Goal: Task Accomplishment & Management: Complete application form

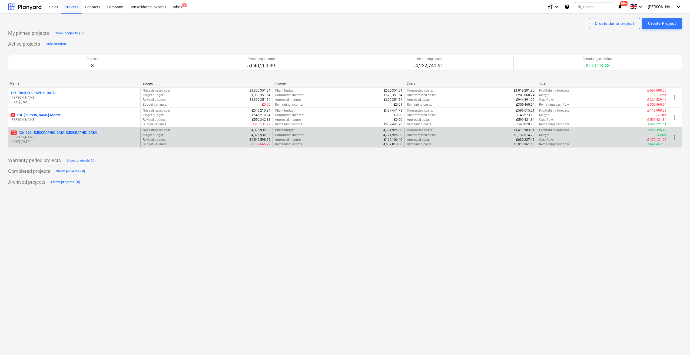
click at [66, 132] on p "12 126 - 126 - [GEOGRAPHIC_DATA] [GEOGRAPHIC_DATA]" at bounding box center [54, 133] width 86 height 5
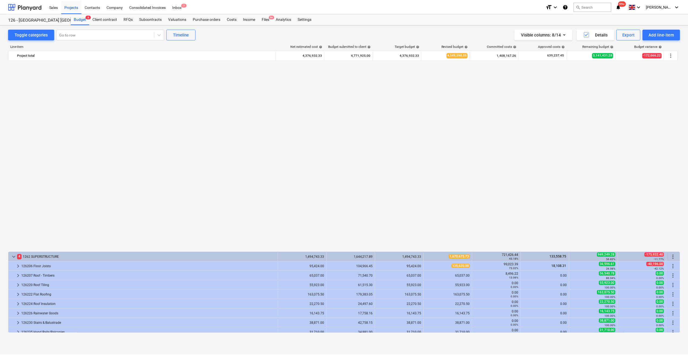
scroll to position [378, 0]
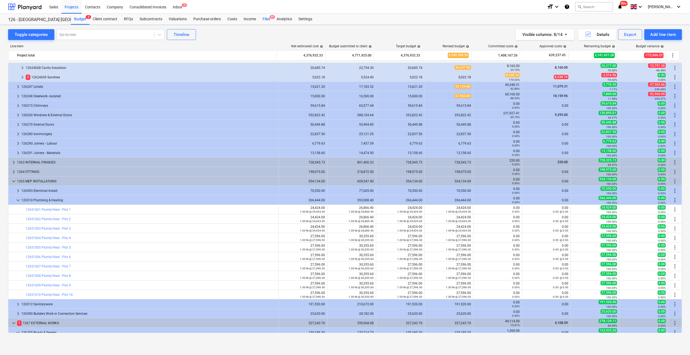
click at [268, 19] on div "Files 9+" at bounding box center [266, 19] width 14 height 11
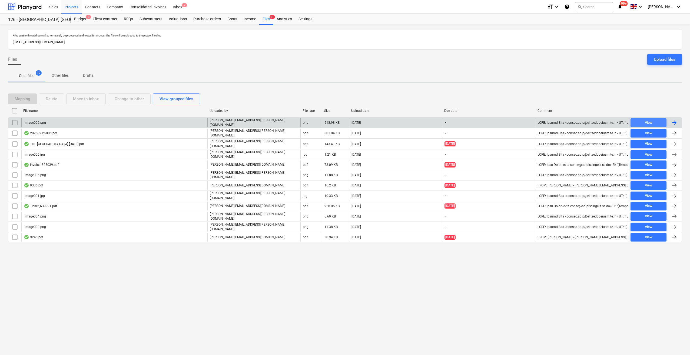
click at [652, 124] on span "View" at bounding box center [648, 123] width 32 height 6
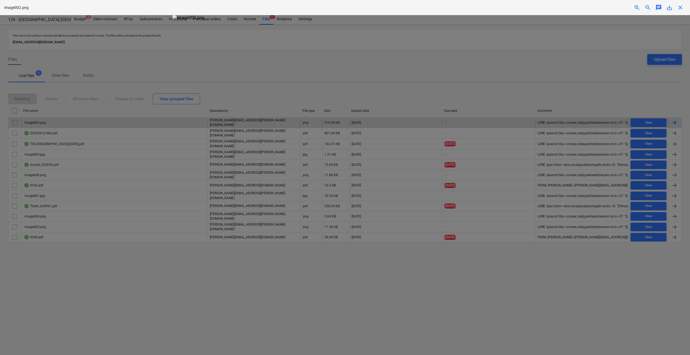
click at [680, 6] on span "close" at bounding box center [680, 7] width 6 height 6
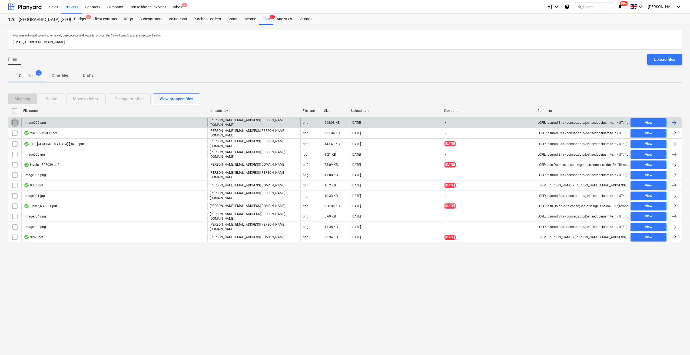
click at [12, 123] on input "checkbox" at bounding box center [15, 122] width 9 height 9
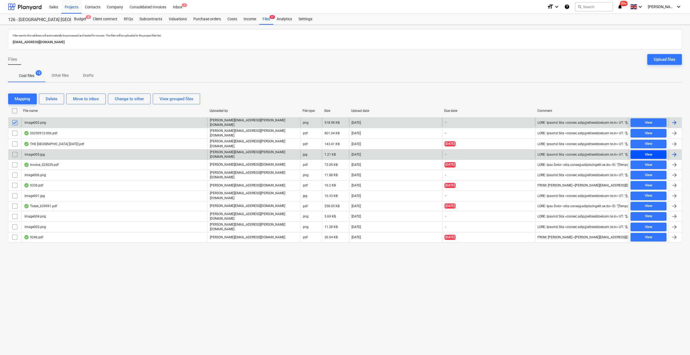
click at [643, 152] on span "View" at bounding box center [648, 155] width 32 height 6
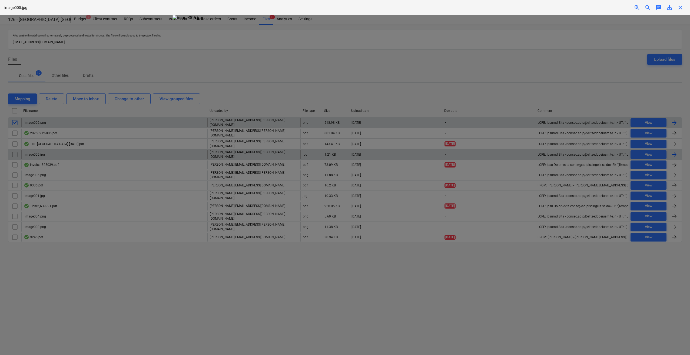
click at [681, 11] on div "image005.jpg zoom_in zoom_out chat 0 save_alt close" at bounding box center [345, 7] width 690 height 15
click at [681, 9] on span "close" at bounding box center [680, 7] width 6 height 6
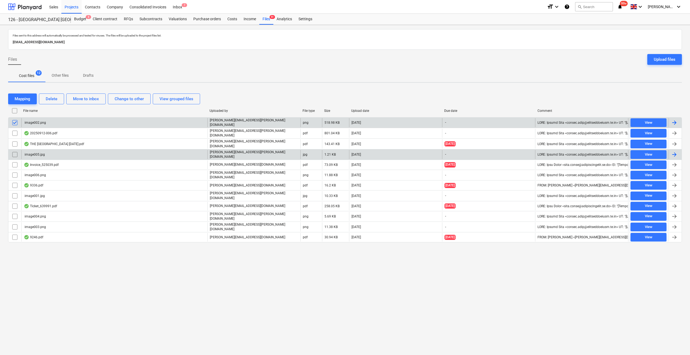
click at [11, 153] on input "checkbox" at bounding box center [15, 154] width 9 height 9
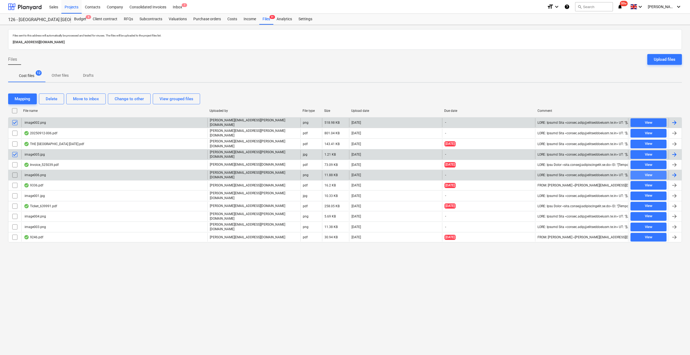
click at [658, 172] on span "View" at bounding box center [648, 175] width 32 height 6
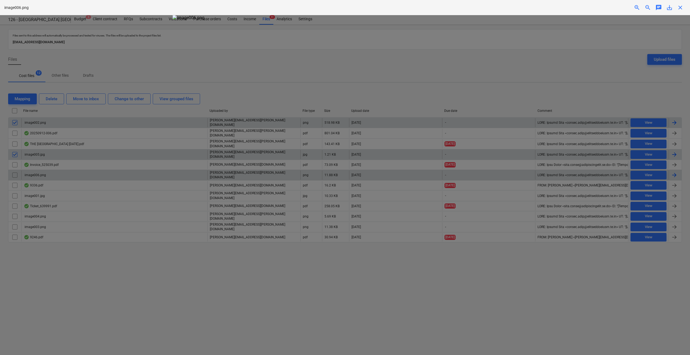
click at [679, 7] on span "close" at bounding box center [680, 7] width 6 height 6
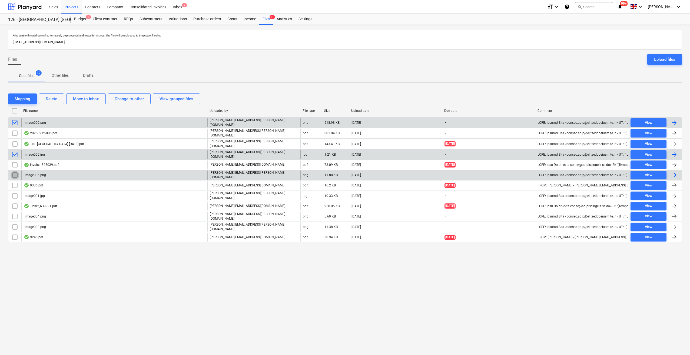
click at [12, 173] on input "checkbox" at bounding box center [15, 175] width 9 height 9
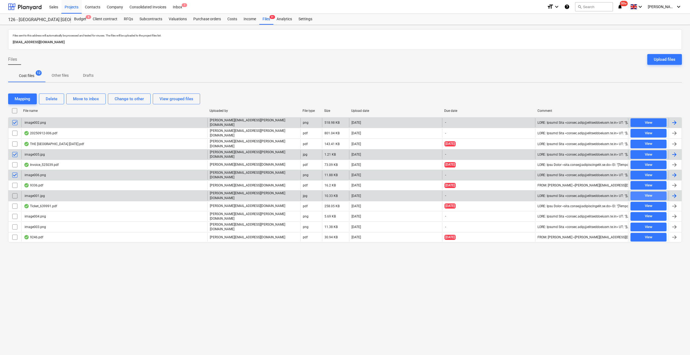
click at [649, 193] on div "View" at bounding box center [649, 196] width 8 height 6
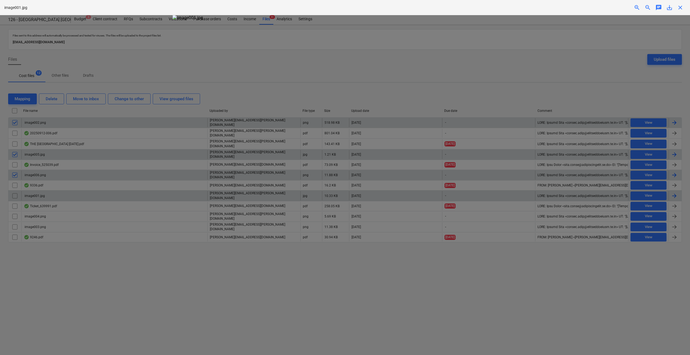
click at [679, 9] on span "close" at bounding box center [680, 7] width 6 height 6
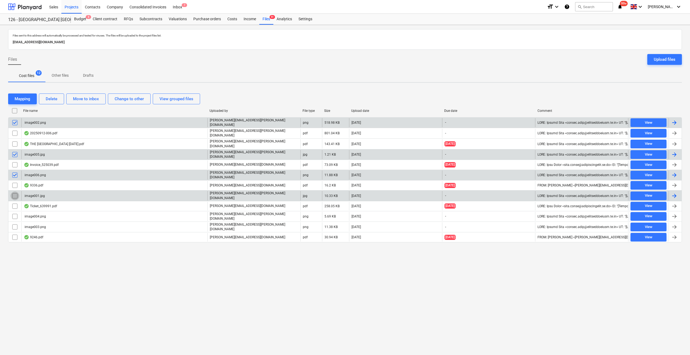
click at [15, 192] on input "checkbox" at bounding box center [15, 196] width 9 height 9
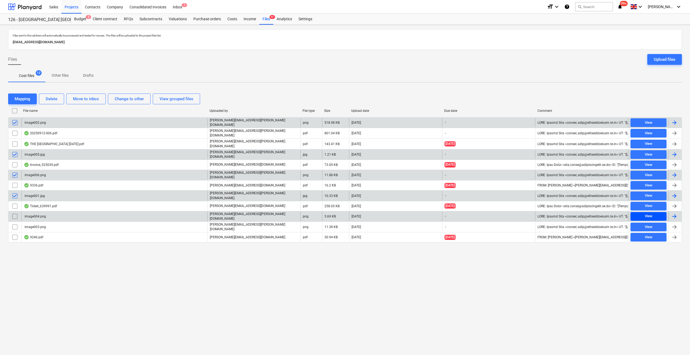
click at [659, 213] on span "View" at bounding box center [648, 216] width 32 height 6
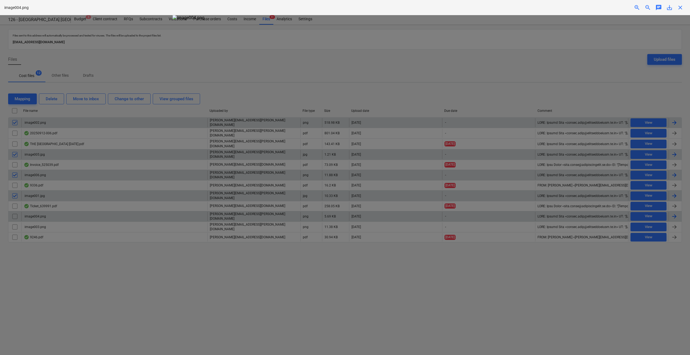
click at [682, 11] on div "image004.png zoom_in zoom_out chat 0 save_alt close" at bounding box center [345, 7] width 690 height 15
click at [678, 5] on span "close" at bounding box center [680, 7] width 6 height 6
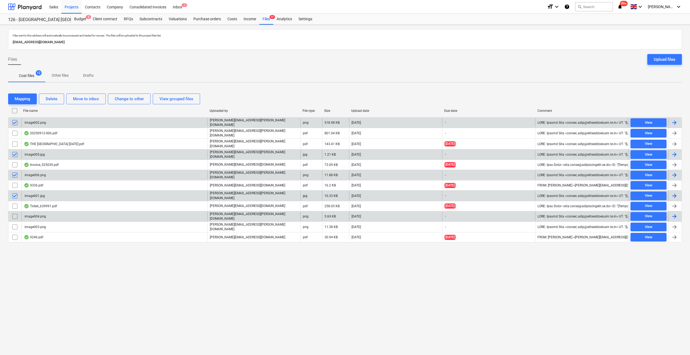
click at [16, 212] on input "checkbox" at bounding box center [15, 216] width 9 height 9
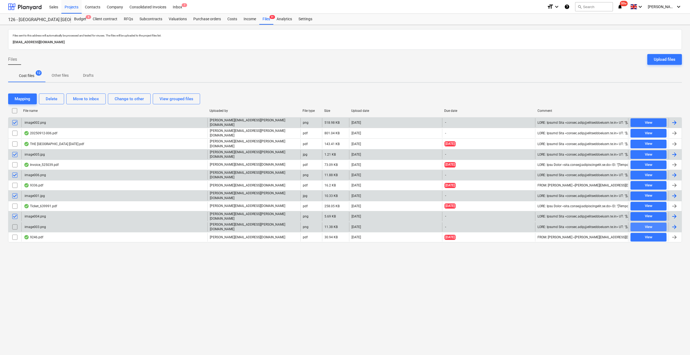
click at [660, 223] on button "View" at bounding box center [648, 227] width 36 height 9
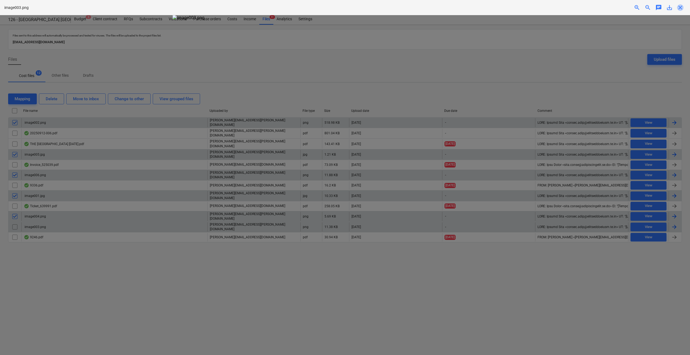
click at [681, 10] on span "close" at bounding box center [680, 7] width 6 height 6
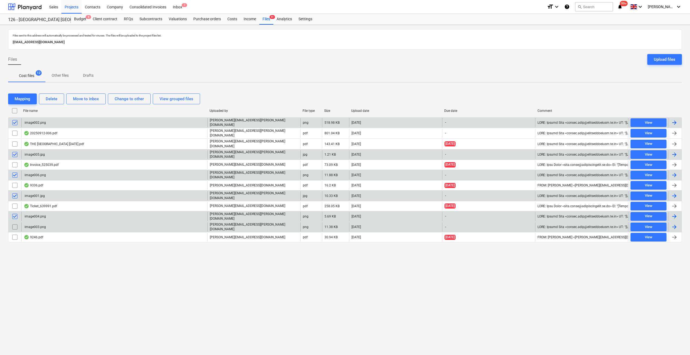
click at [11, 223] on input "checkbox" at bounding box center [15, 227] width 9 height 9
click at [55, 100] on div "Delete" at bounding box center [52, 98] width 12 height 7
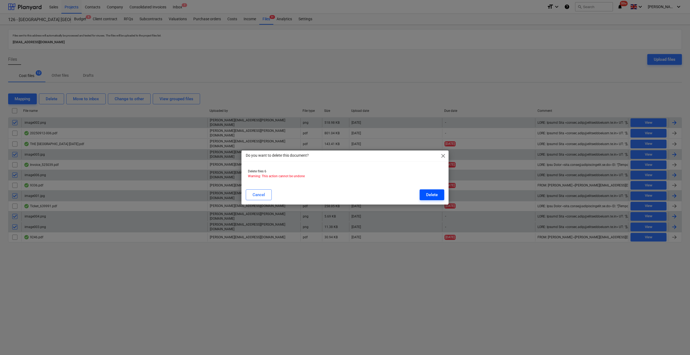
click at [429, 195] on div "Delete" at bounding box center [432, 194] width 12 height 7
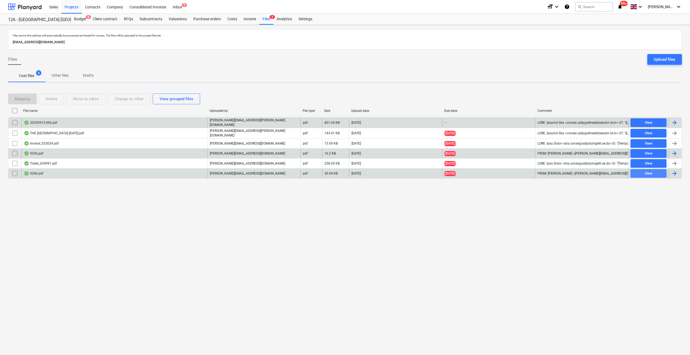
click at [645, 171] on div "View" at bounding box center [649, 174] width 8 height 6
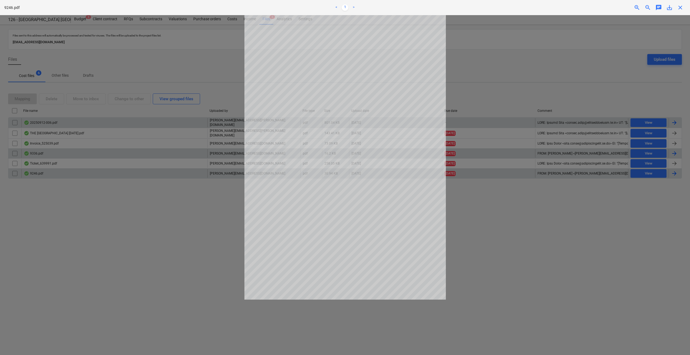
drag, startPoint x: 677, startPoint y: 6, endPoint x: 680, endPoint y: 12, distance: 5.9
click at [678, 6] on span "close" at bounding box center [680, 7] width 6 height 6
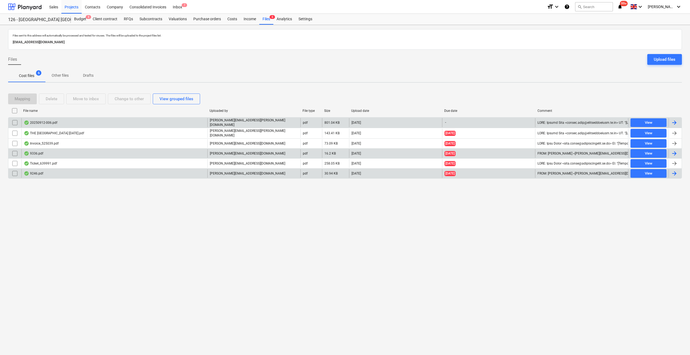
click at [674, 172] on div at bounding box center [674, 173] width 6 height 6
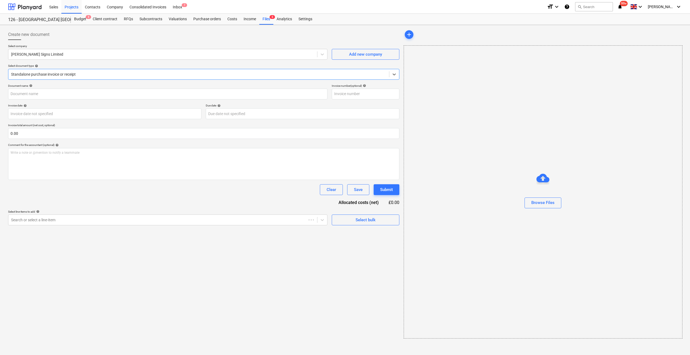
type input "3596"
type input "[DATE]"
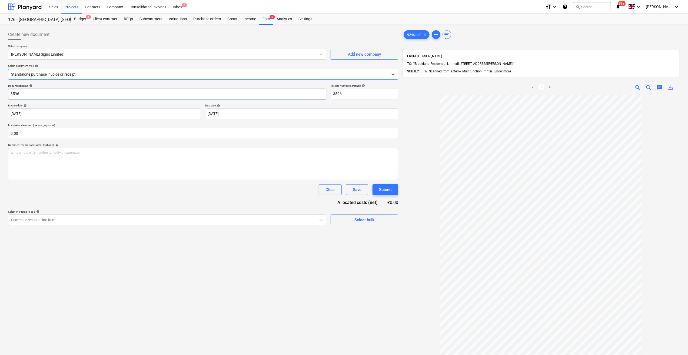
click at [10, 94] on input "3596" at bounding box center [167, 94] width 318 height 11
type input "Signage - 3596"
click at [228, 114] on body "Sales Projects Contacts Company Consolidated Invoices Inbox 7 format_size keybo…" at bounding box center [344, 177] width 688 height 355
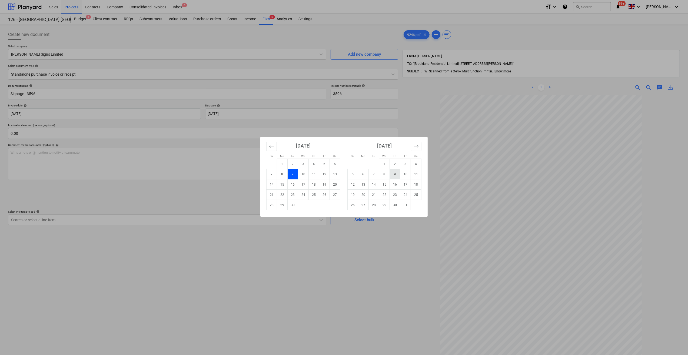
click at [397, 174] on td "9" at bounding box center [395, 174] width 11 height 10
type input "[DATE]"
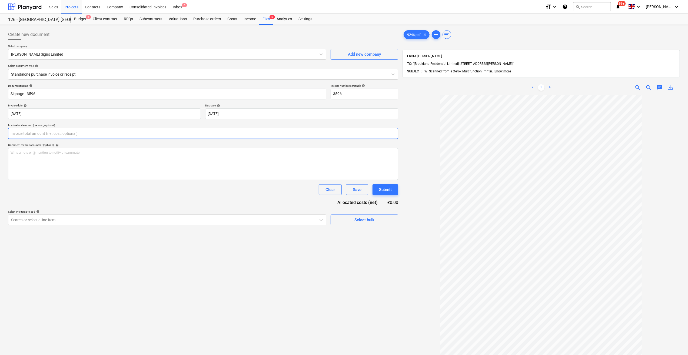
click at [23, 134] on input "text" at bounding box center [203, 133] width 390 height 11
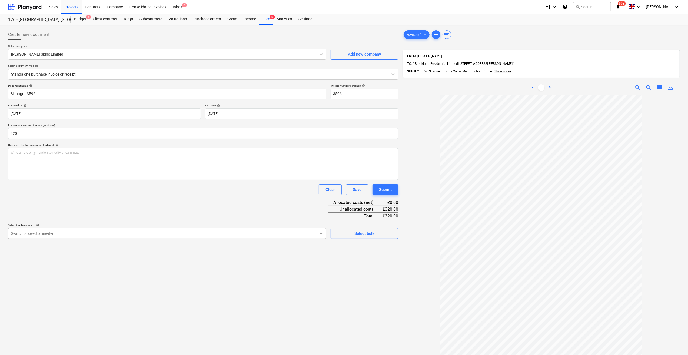
type input "320.00"
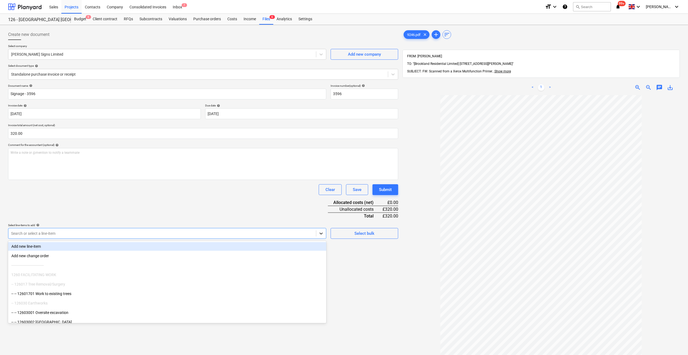
click at [321, 235] on icon at bounding box center [320, 233] width 5 height 5
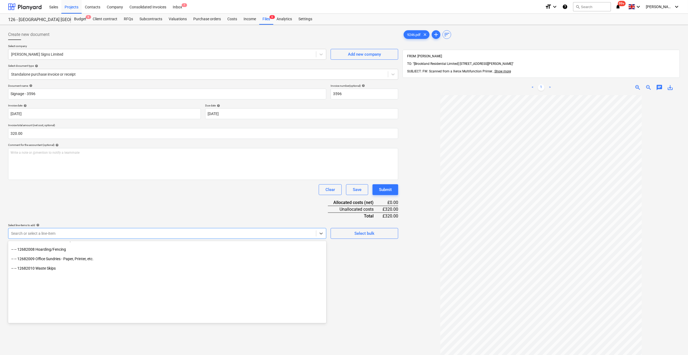
scroll to position [4639, 0]
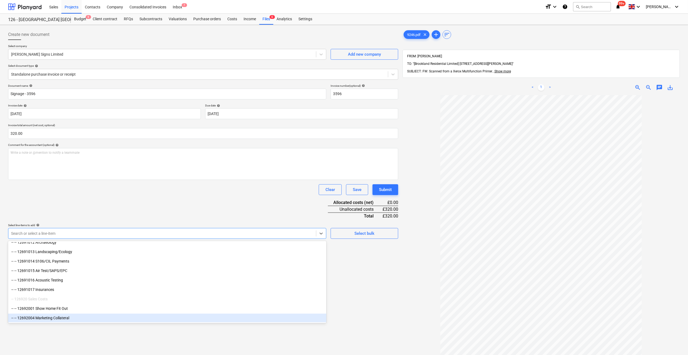
click at [97, 318] on div "-- -- 12692004 Marketing Collateral" at bounding box center [167, 318] width 318 height 9
click at [403, 310] on div at bounding box center [540, 265] width 277 height 340
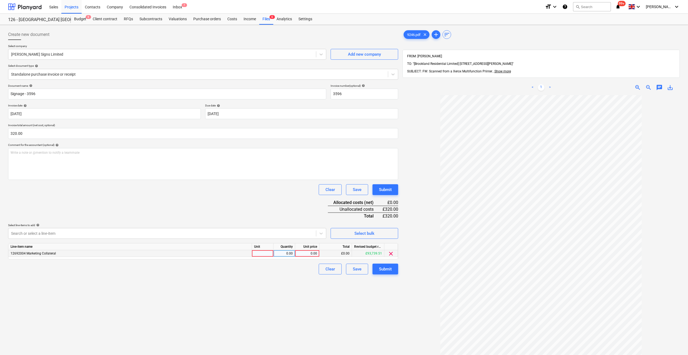
click at [259, 253] on div at bounding box center [263, 253] width 22 height 7
type input "1"
type input "Nr"
click at [285, 255] on div "0.00" at bounding box center [284, 253] width 17 height 7
type input "16"
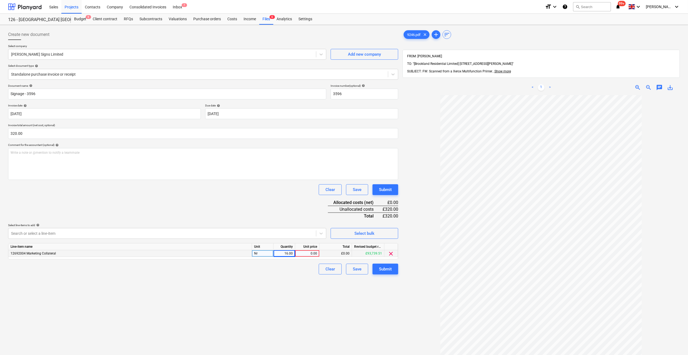
click at [305, 253] on div "0.00" at bounding box center [307, 253] width 20 height 7
type input "20"
click at [278, 263] on div "Document name help Signage - 3596 Invoice number (optional) help 3596 Invoice d…" at bounding box center [203, 179] width 390 height 191
click at [387, 271] on div "Submit" at bounding box center [385, 269] width 13 height 7
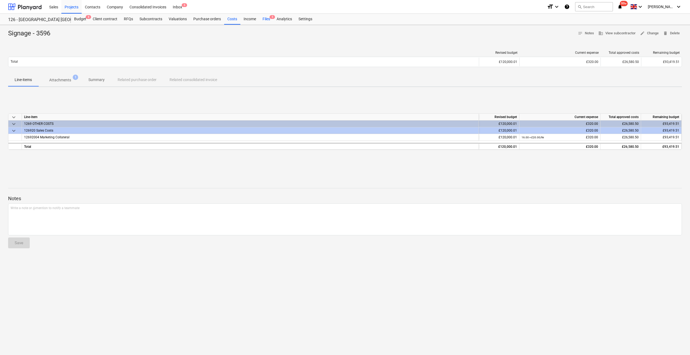
click at [265, 18] on div "Files 5" at bounding box center [266, 19] width 14 height 11
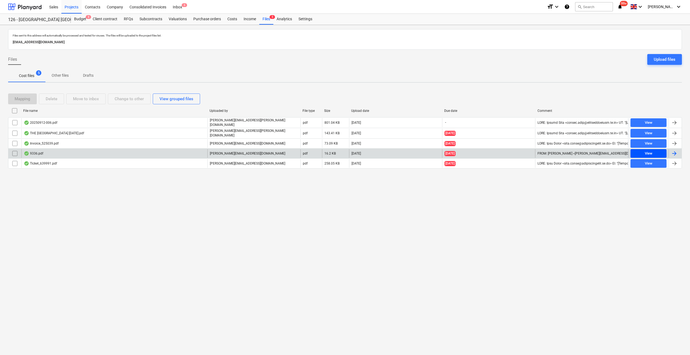
click at [653, 151] on span "View" at bounding box center [648, 154] width 32 height 6
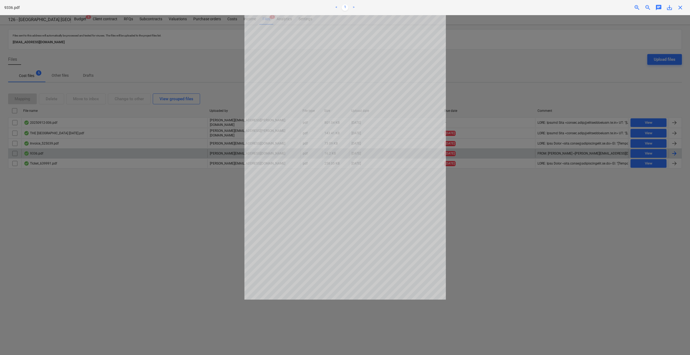
click at [681, 10] on span "close" at bounding box center [680, 7] width 6 height 6
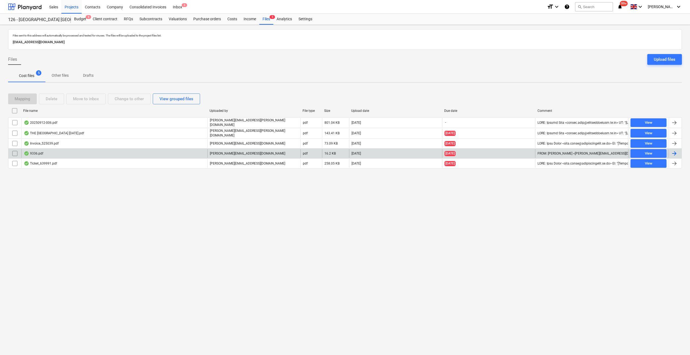
click at [673, 151] on div at bounding box center [674, 153] width 6 height 6
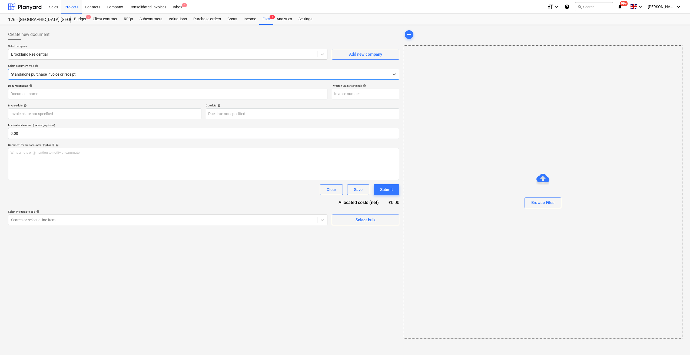
type input "IN10721"
type input "[DATE]"
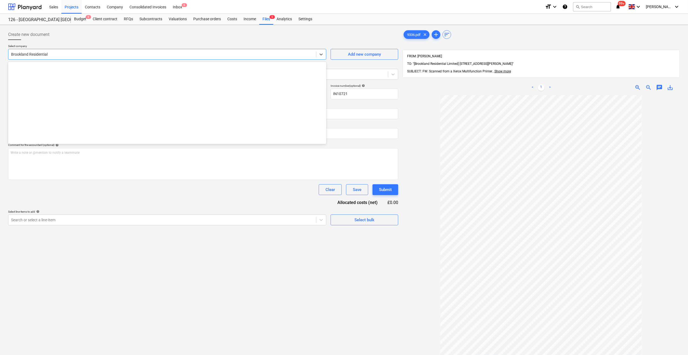
scroll to position [653, 0]
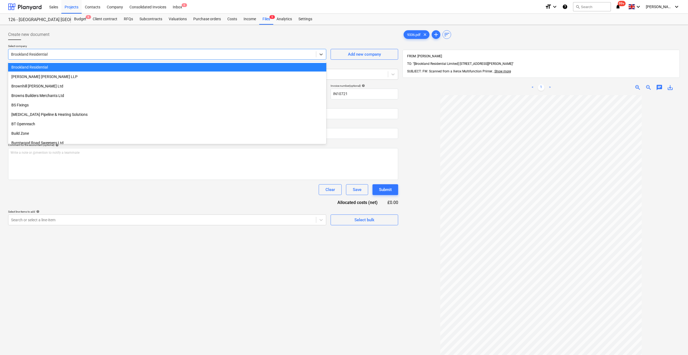
click at [56, 54] on div at bounding box center [162, 54] width 302 height 5
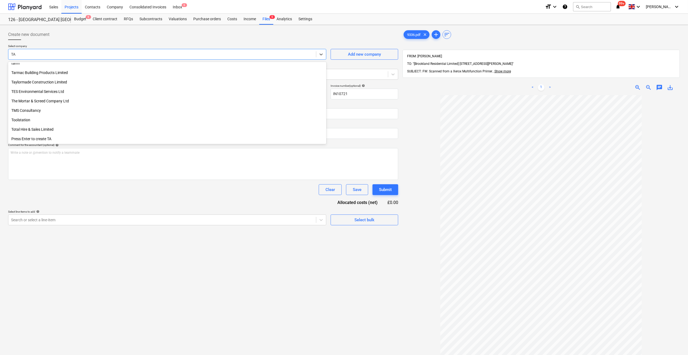
scroll to position [259, 0]
type input "TAC"
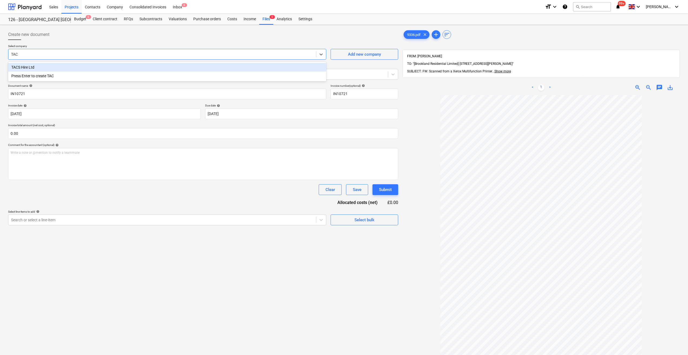
click at [54, 66] on div "TACS Hire Ltd" at bounding box center [167, 67] width 318 height 9
click at [393, 75] on icon at bounding box center [392, 74] width 5 height 5
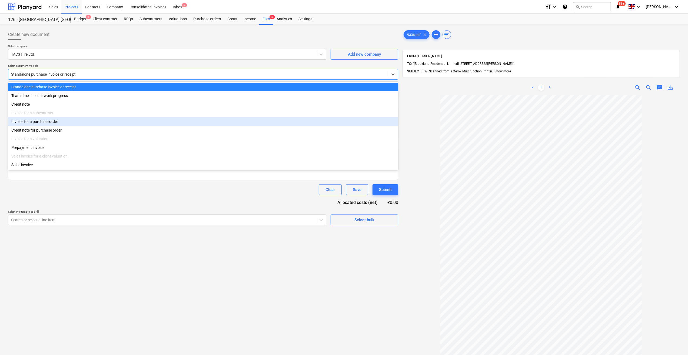
click at [54, 125] on div "Invoice for a purchase order" at bounding box center [203, 121] width 390 height 9
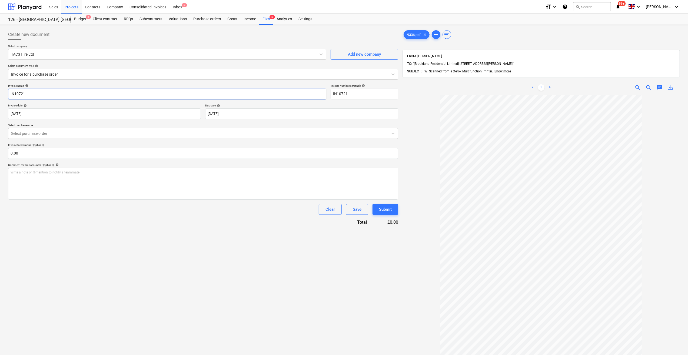
click at [8, 93] on input "IN10721" at bounding box center [167, 94] width 318 height 11
type input "Diesel - IN10721"
click at [59, 111] on body "Sales Projects Contacts Company Consolidated Invoices Inbox 6 format_size keybo…" at bounding box center [344, 177] width 688 height 355
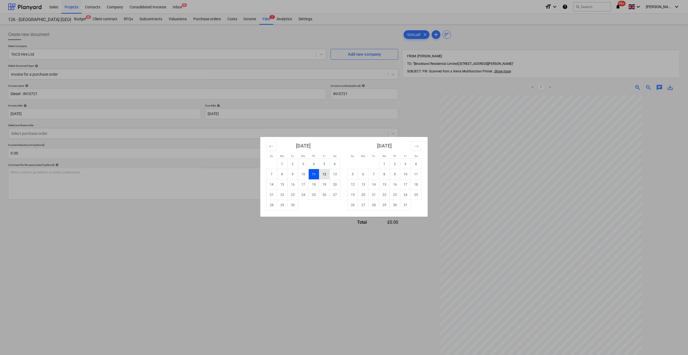
click at [324, 173] on td "12" at bounding box center [324, 174] width 11 height 10
type input "[DATE]"
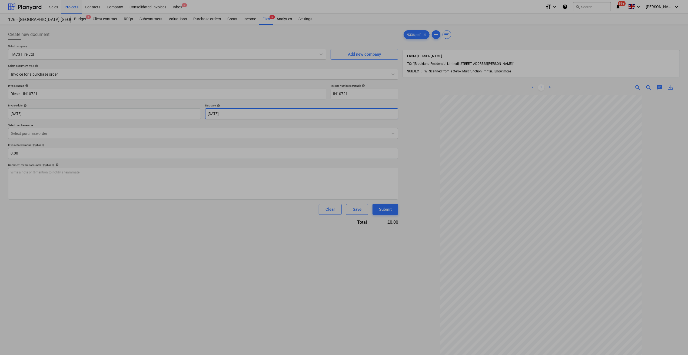
click at [225, 111] on body "Sales Projects Contacts Company Consolidated Invoices Inbox 6 format_size keybo…" at bounding box center [344, 177] width 688 height 355
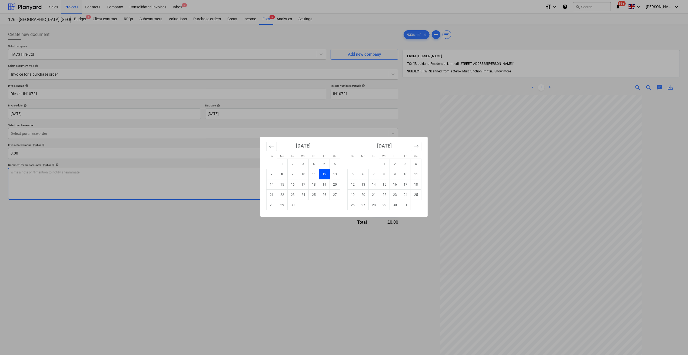
click at [355, 187] on td "12" at bounding box center [353, 184] width 11 height 10
type input "[DATE]"
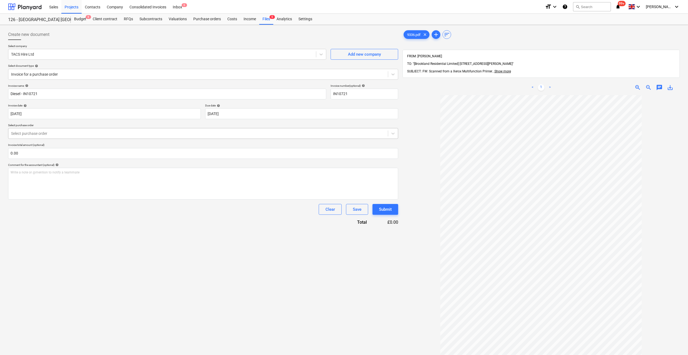
click at [62, 131] on div at bounding box center [198, 133] width 374 height 5
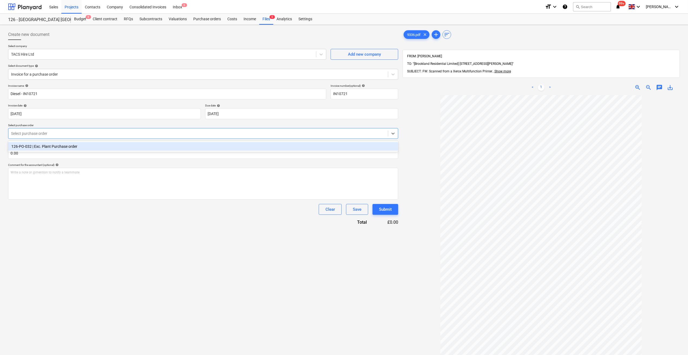
click at [65, 146] on div "126-PO-032 | Exc. Plant Purchase order" at bounding box center [203, 146] width 390 height 9
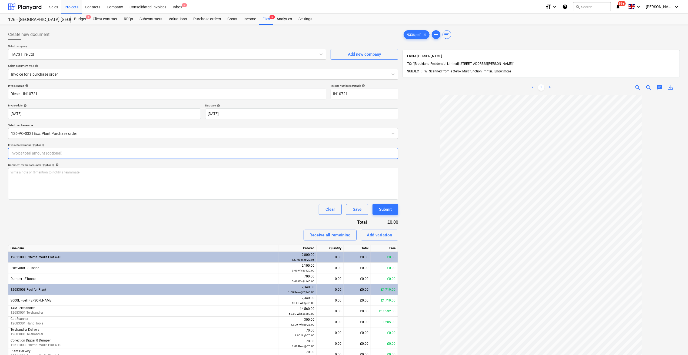
click at [35, 156] on input "text" at bounding box center [203, 153] width 390 height 11
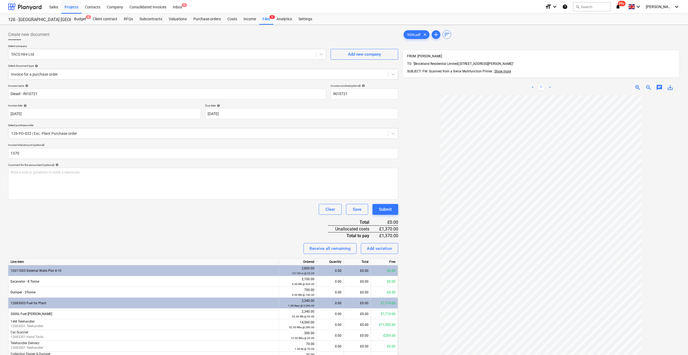
type input "1,370.00"
click at [102, 240] on div "Invoice name help Diesel - IN10721 Invoice number (optional) help IN10721 Invoi…" at bounding box center [203, 264] width 390 height 361
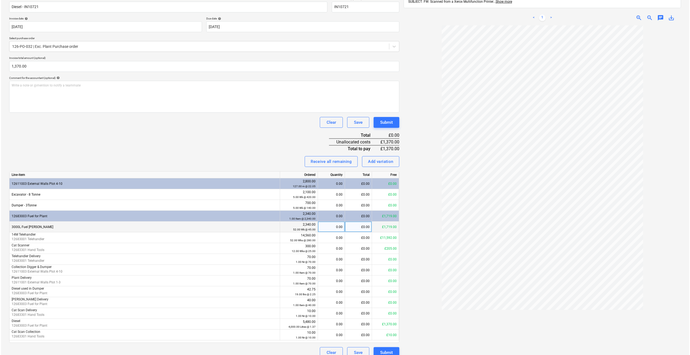
scroll to position [94, 0]
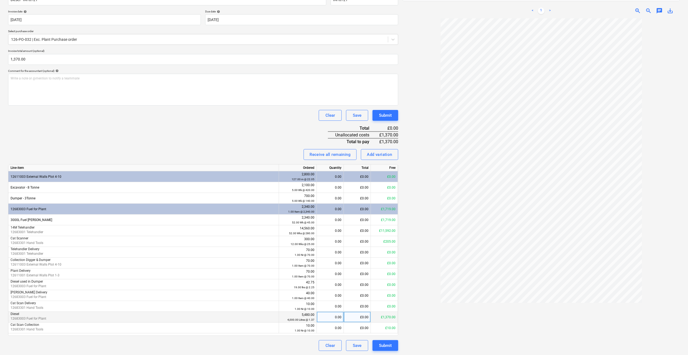
click at [336, 317] on div "0.00" at bounding box center [330, 317] width 22 height 11
type input "1000"
click at [424, 324] on div at bounding box center [540, 188] width 277 height 340
click at [386, 348] on div "Submit" at bounding box center [385, 345] width 13 height 7
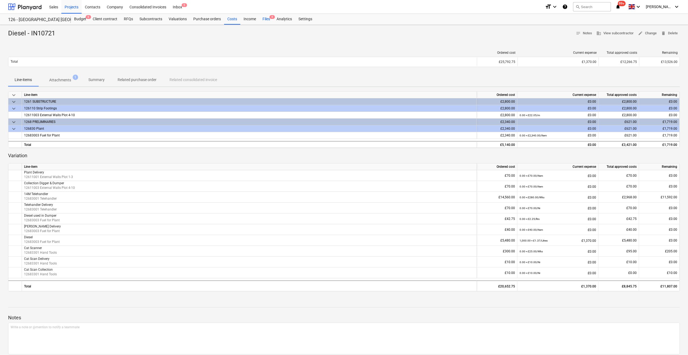
click at [264, 21] on div "Files 4" at bounding box center [266, 19] width 14 height 11
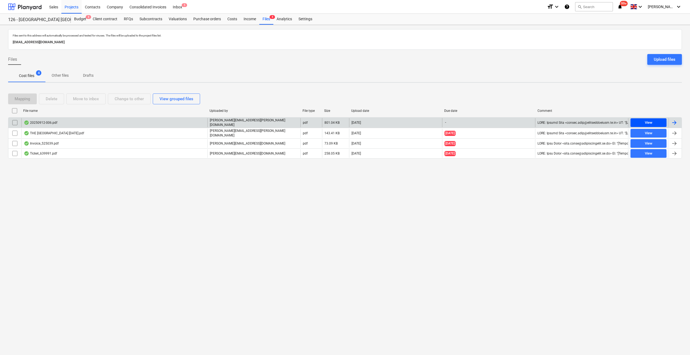
click at [646, 121] on div "View" at bounding box center [649, 123] width 8 height 6
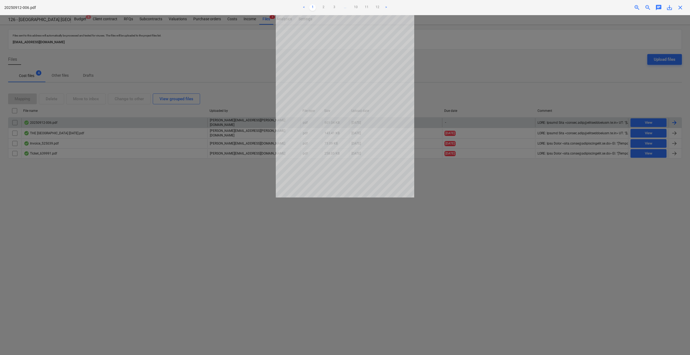
click at [679, 9] on span "close" at bounding box center [680, 7] width 6 height 6
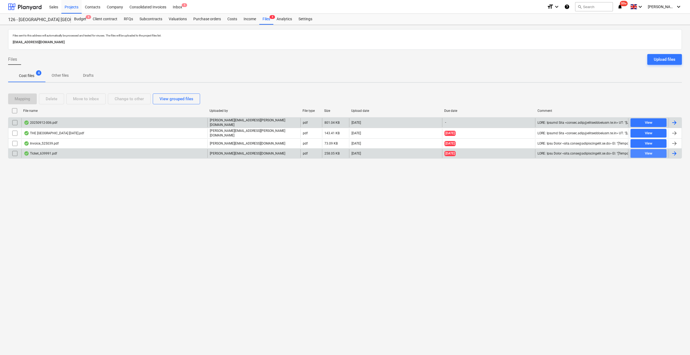
click at [651, 155] on div "View" at bounding box center [649, 154] width 8 height 6
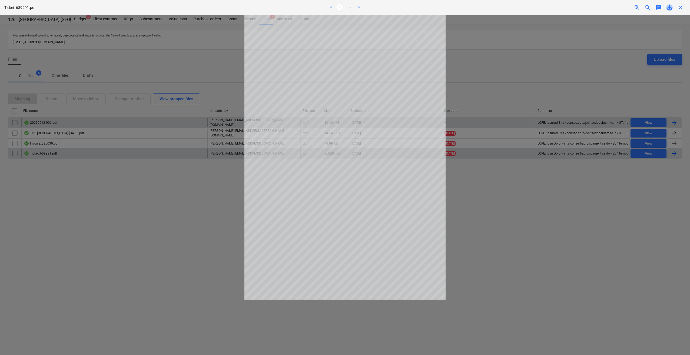
click at [669, 10] on span "save_alt" at bounding box center [669, 7] width 6 height 6
click at [624, 218] on div at bounding box center [345, 185] width 690 height 340
click at [680, 6] on span "close" at bounding box center [680, 7] width 6 height 6
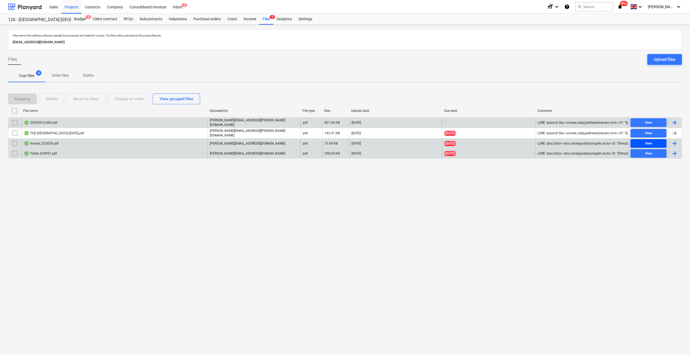
click at [649, 142] on div "View" at bounding box center [649, 144] width 8 height 6
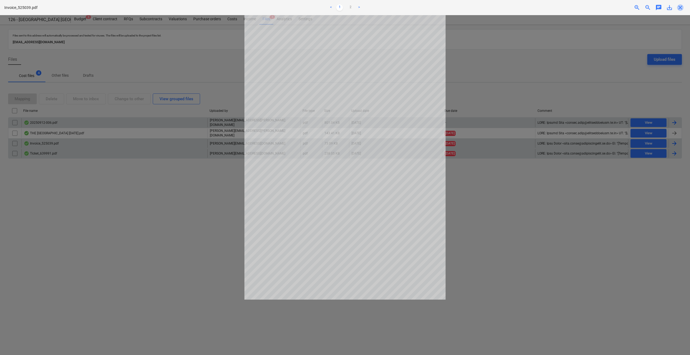
click at [680, 6] on span "close" at bounding box center [680, 7] width 6 height 6
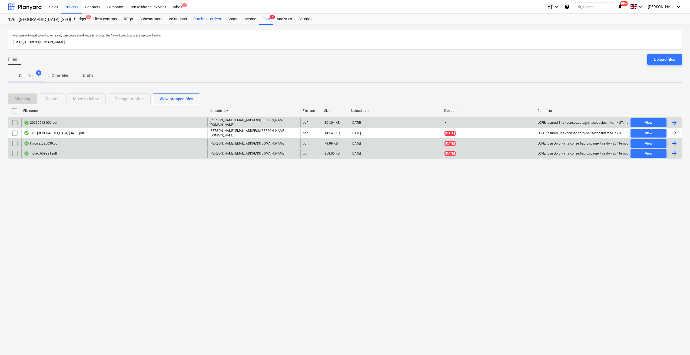
click at [202, 21] on div "Purchase orders" at bounding box center [207, 19] width 34 height 11
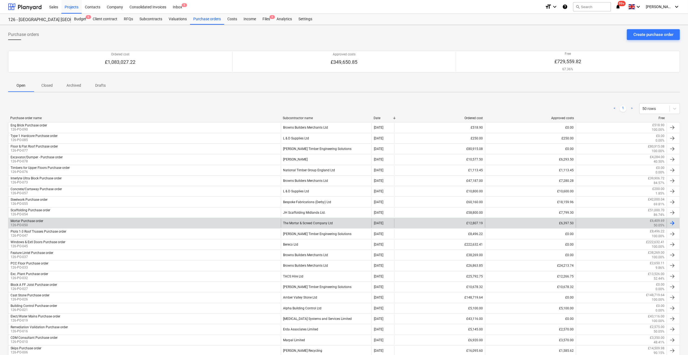
click at [672, 223] on div at bounding box center [672, 223] width 6 height 6
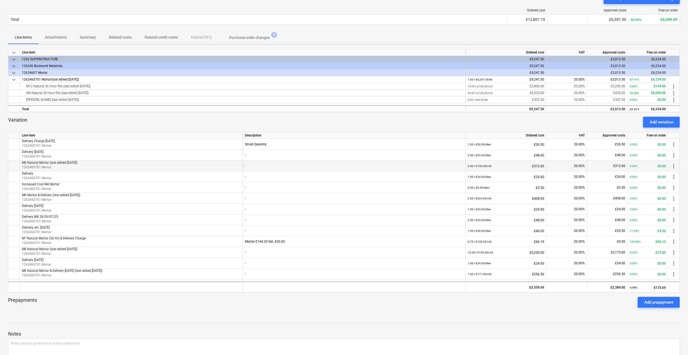
scroll to position [81, 0]
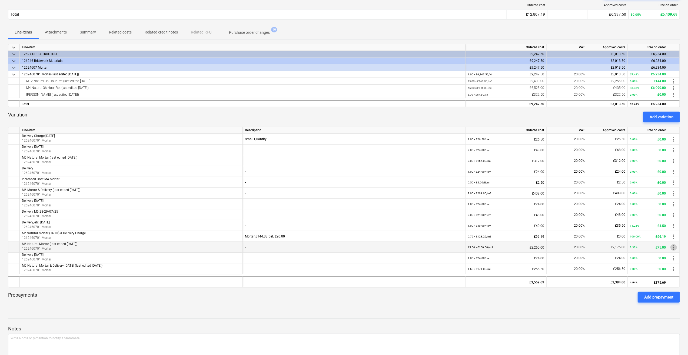
click at [673, 248] on span "more_vert" at bounding box center [673, 247] width 6 height 6
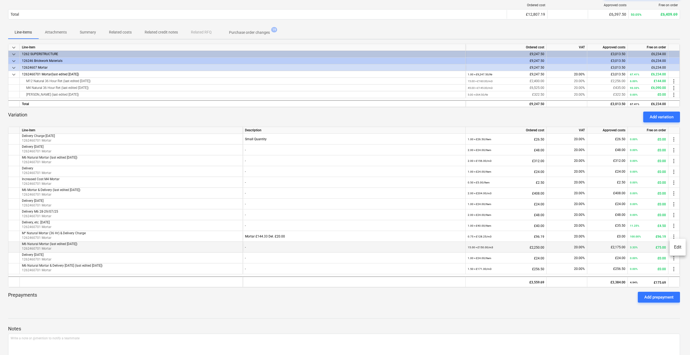
click at [673, 248] on li "Edit" at bounding box center [677, 247] width 16 height 12
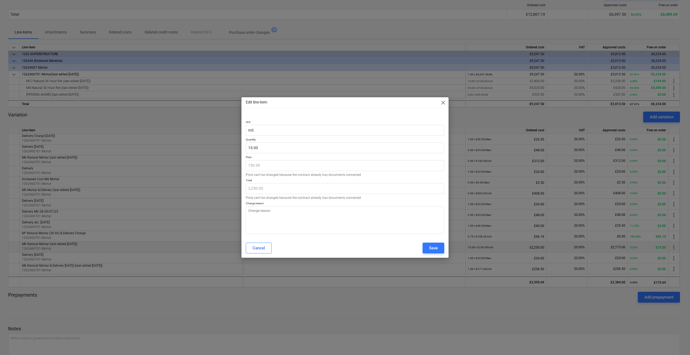
type textarea "x"
drag, startPoint x: 263, startPoint y: 148, endPoint x: 245, endPoint y: 147, distance: 17.9
click at [245, 147] on div "Unit m3 Quantity 15 Price 150.00 Price can't be changed because the contract al…" at bounding box center [344, 176] width 207 height 125
type input "2"
type textarea "x"
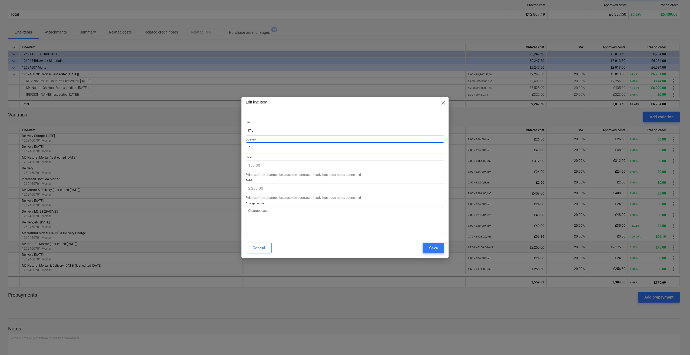
type input "300.00"
type input "20"
type textarea "x"
type input "3,000.00"
type input "20.00"
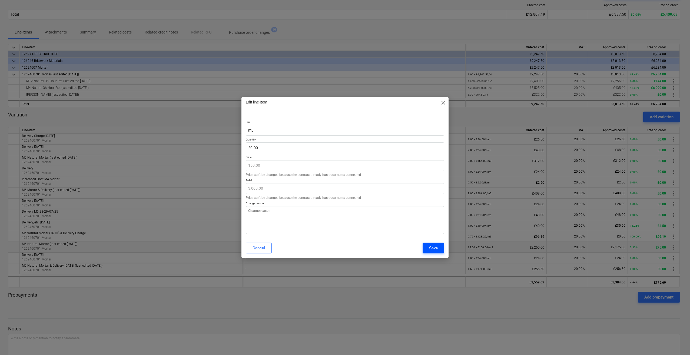
click at [428, 248] on button "Save" at bounding box center [433, 248] width 22 height 11
type textarea "x"
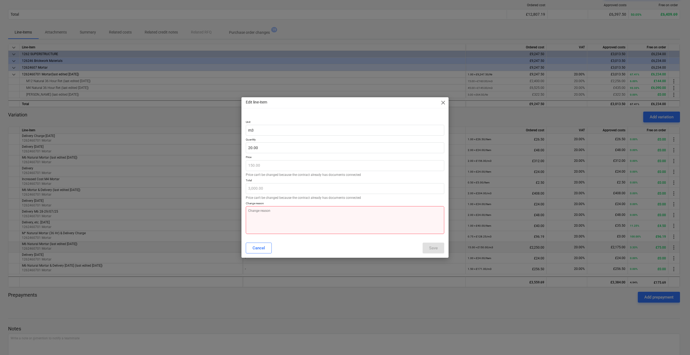
click at [250, 209] on textarea at bounding box center [345, 220] width 198 height 28
type textarea "F"
type textarea "x"
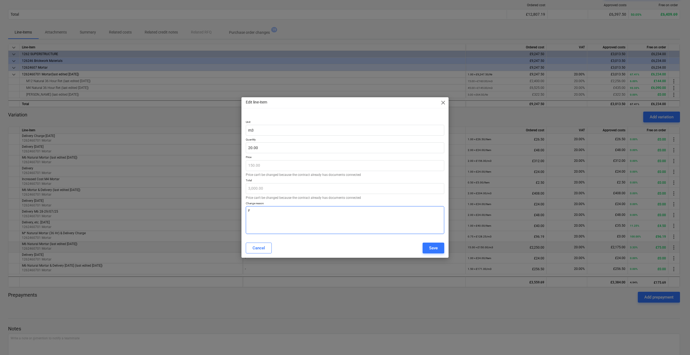
type textarea "Fu"
type textarea "x"
type textarea "Fur"
type textarea "x"
type textarea "Furt"
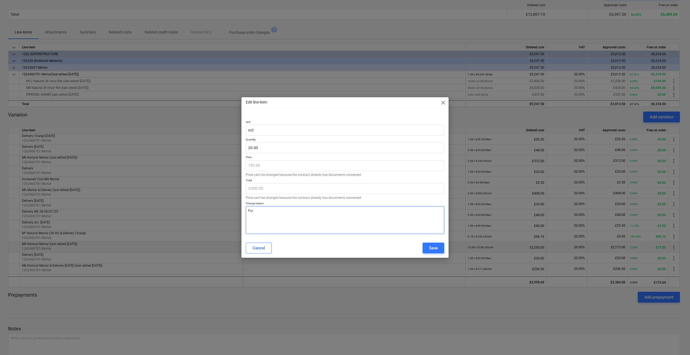
type textarea "x"
type textarea "Furth"
type textarea "x"
type textarea "Furthe"
type textarea "x"
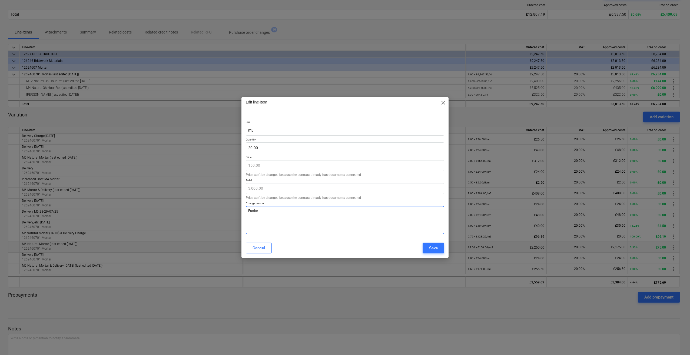
type textarea "Further"
type textarea "x"
type textarea "Further"
type textarea "x"
type textarea "Further M"
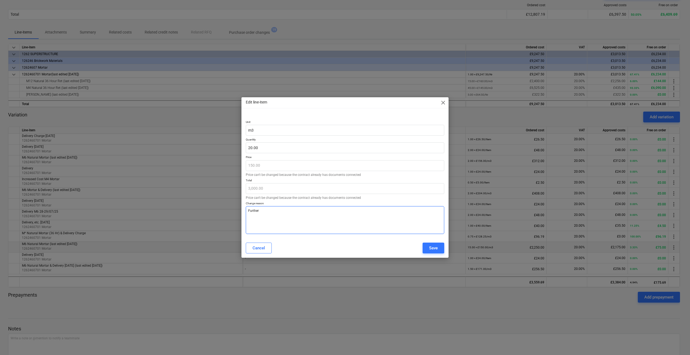
type textarea "x"
type textarea "Further Mo"
type textarea "x"
type textarea "Further Mor"
type textarea "x"
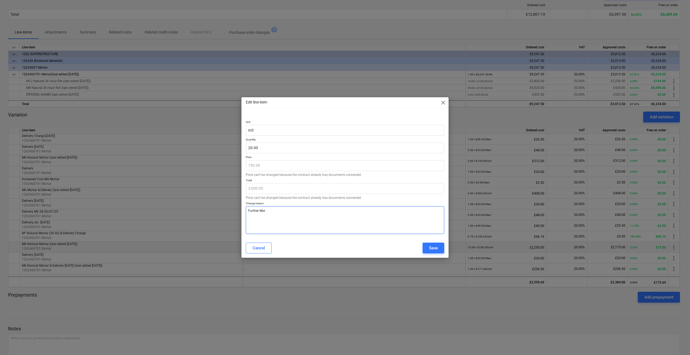
type textarea "Further Mort"
type textarea "x"
type textarea "Further Morta"
type textarea "x"
type textarea "Further Mortar"
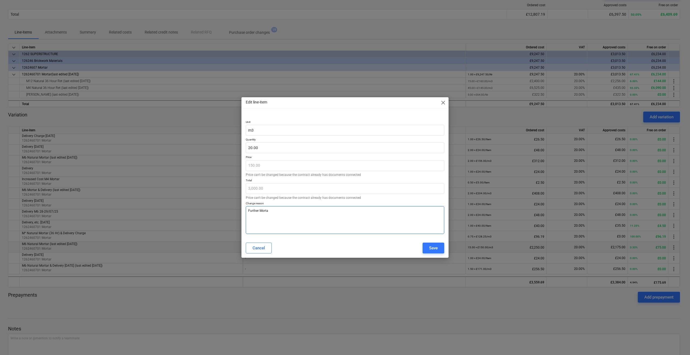
type textarea "x"
type textarea "Further Mortar"
type textarea "x"
type textarea "Further Mortar R"
type textarea "x"
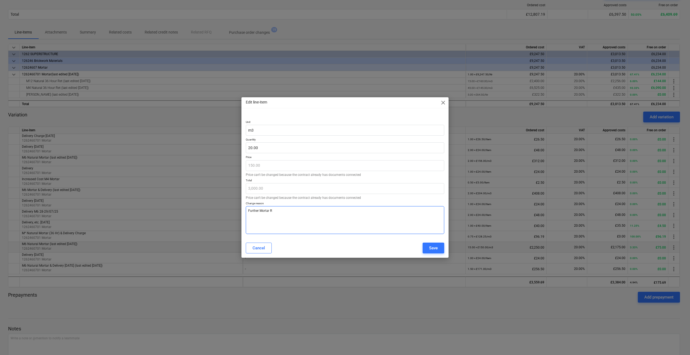
type textarea "Further Mortar Re"
type textarea "x"
type textarea "Further Mortar Req"
type textarea "x"
type textarea "Further Mortar Requ"
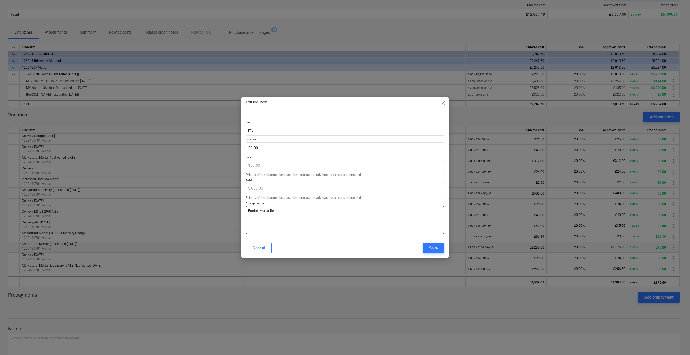
type textarea "x"
type textarea "Further Mortar Requi"
type textarea "x"
type textarea "Further Mortar Requir"
type textarea "x"
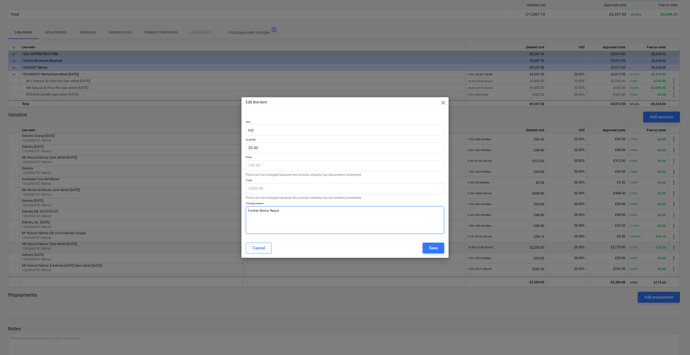
type textarea "Further Mortar Require"
type textarea "x"
type textarea "Further Mortar Required"
type textarea "x"
type textarea "Further Mortar Required"
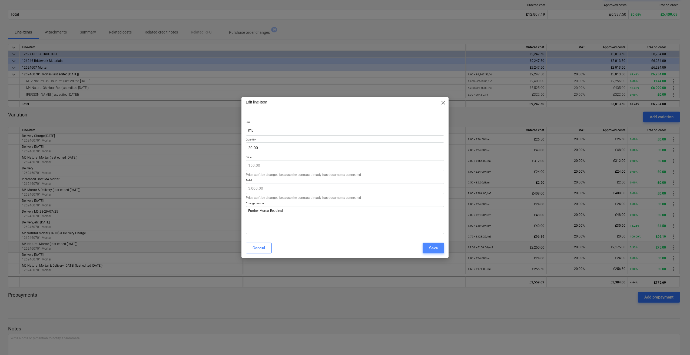
click at [432, 245] on div "Save" at bounding box center [433, 248] width 9 height 7
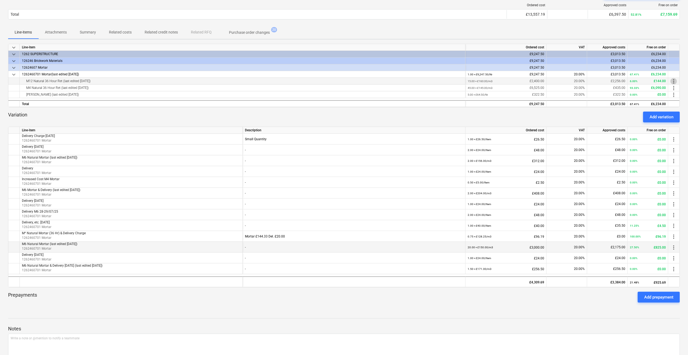
click at [673, 81] on span "more_vert" at bounding box center [673, 81] width 6 height 6
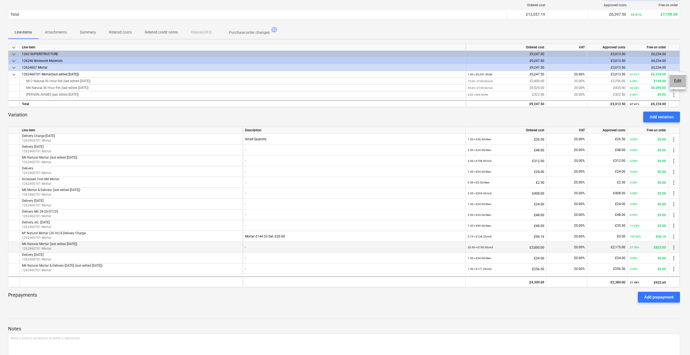
click at [674, 81] on li "Edit" at bounding box center [677, 81] width 16 height 12
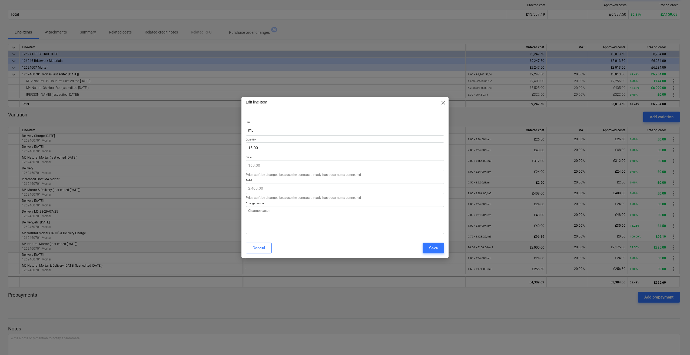
type textarea "x"
type input "15"
click at [252, 149] on input "15" at bounding box center [345, 147] width 198 height 11
type textarea "x"
type input "1"
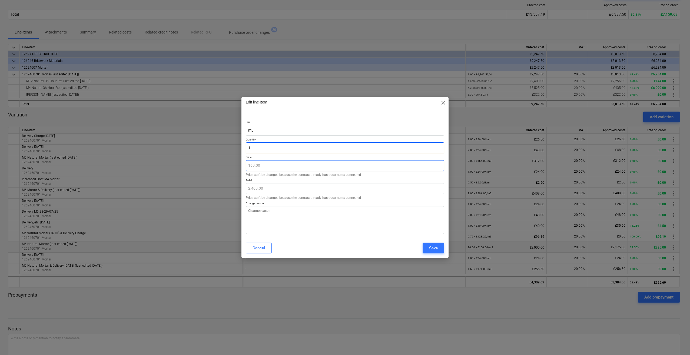
type input "160.00"
type textarea "x"
type input "10"
type input "1,600.00"
type input "10"
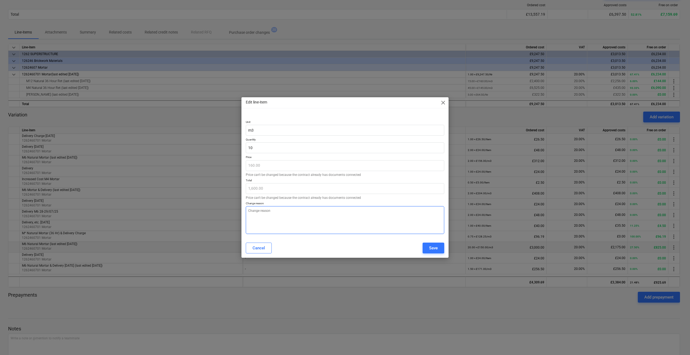
type textarea "x"
type input "10.00"
click at [263, 212] on textarea at bounding box center [345, 220] width 198 height 28
type textarea "x"
type textarea "D"
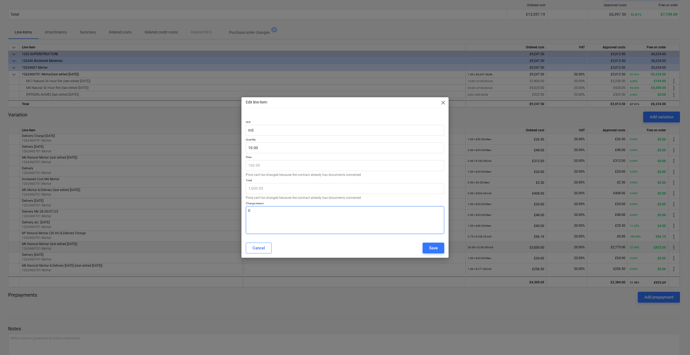
type textarea "x"
type textarea "Di"
type textarea "x"
type textarea "Dif"
type textarea "x"
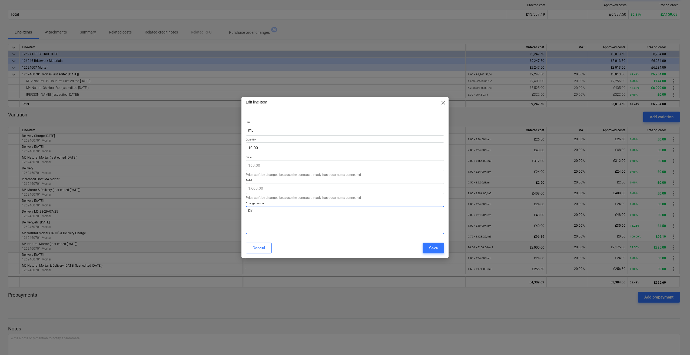
type textarea "Diff"
type textarea "x"
type textarea "Diffe"
type textarea "x"
type textarea "Differ"
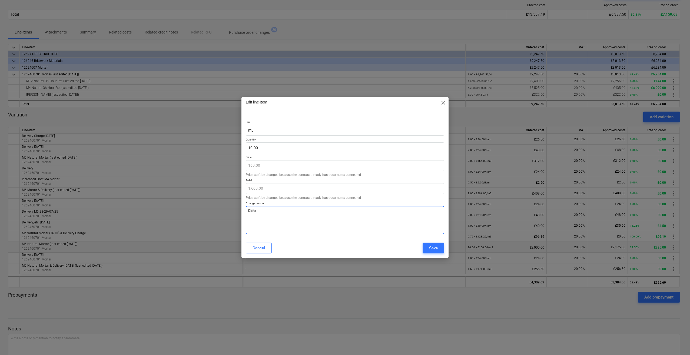
type textarea "x"
type textarea "Differe"
type textarea "x"
type textarea "Differen"
type textarea "x"
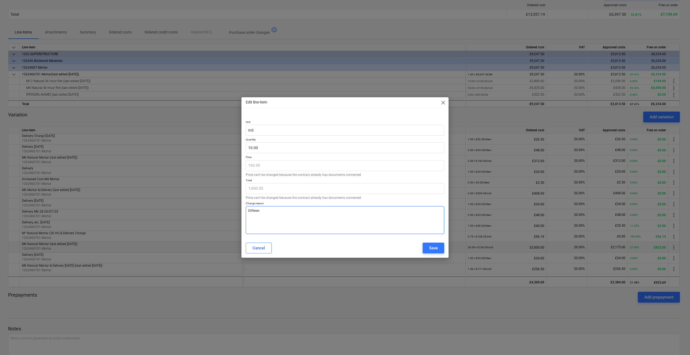
type textarea "Different"
type textarea "x"
type textarea "Different"
type textarea "x"
type textarea "Different M"
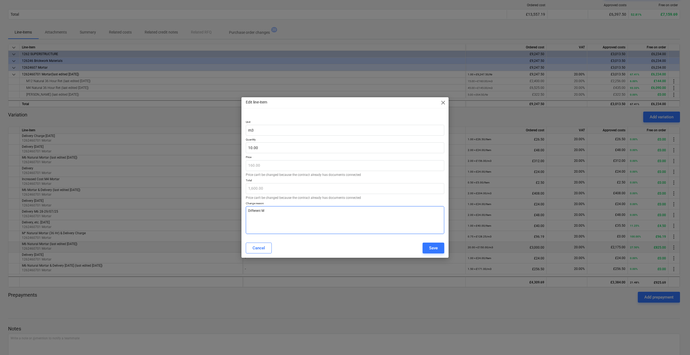
type textarea "x"
type textarea "Different Mo"
type textarea "x"
type textarea "Different Mor"
type textarea "x"
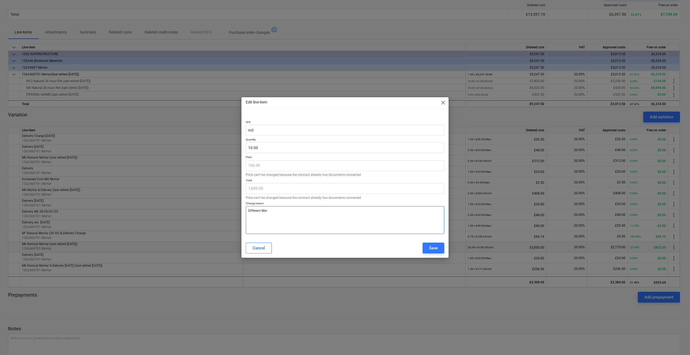
type textarea "Different Mort"
type textarea "x"
type textarea "Different Morta"
type textarea "x"
type textarea "Different Mortar"
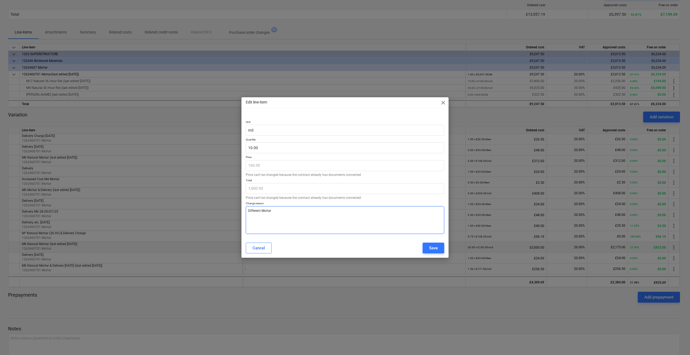
type textarea "x"
type textarea "Different Mortar"
type textarea "x"
type textarea "Different Mortar M"
type textarea "x"
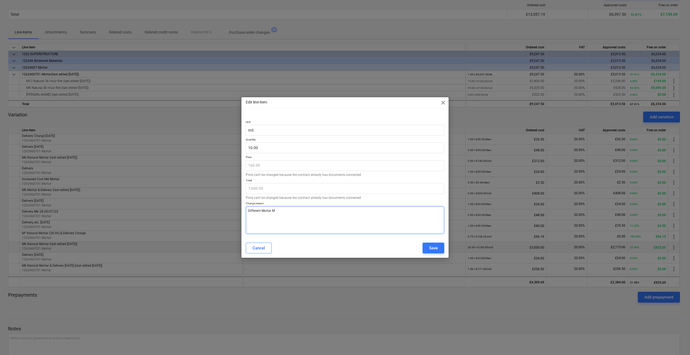
type textarea "Different Mortar Mi"
type textarea "x"
type textarea "Different Mortar Mix"
type textarea "x"
type textarea "Different Mortar Mix"
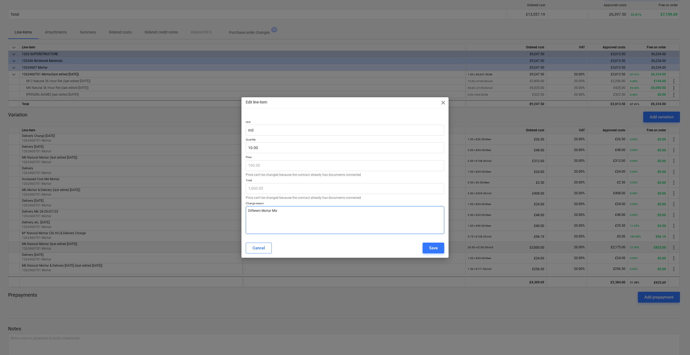
type textarea "x"
type textarea "Different Mortar Mix u"
type textarea "x"
type textarea "Different Mortar Mix us"
type textarea "x"
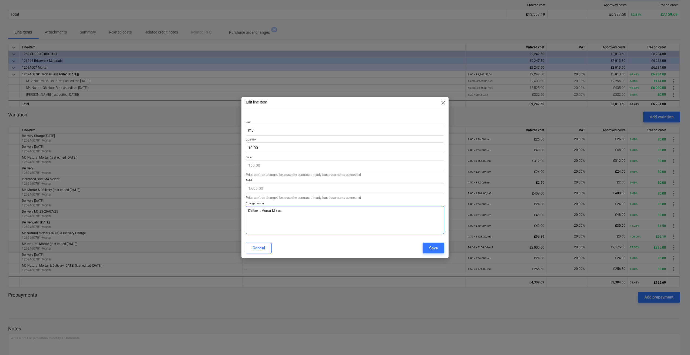
type textarea "Different Mortar Mix use"
type textarea "x"
type textarea "Different Mortar Mix used"
type textarea "x"
type textarea "Different Mortar Mix used -"
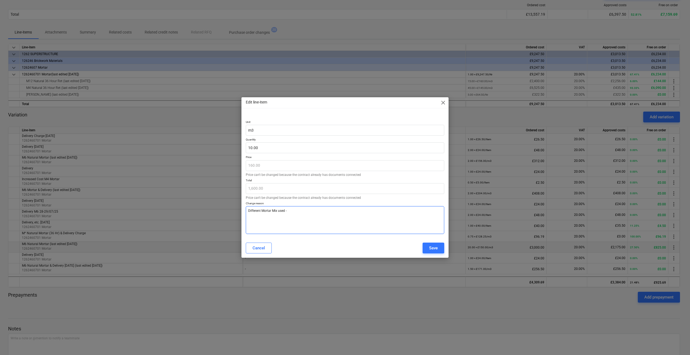
type textarea "x"
type textarea "Different Mortar Mix used -"
type textarea "x"
type textarea "Different Mortar Mix used - R"
type textarea "x"
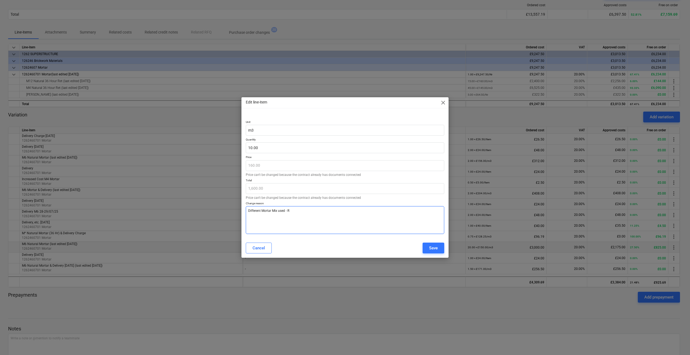
type textarea "Different Mortar Mix used - Re"
type textarea "x"
type textarea "Different Mortar Mix used - Red"
type textarea "x"
type textarea "Different Mortar Mix used - Redu"
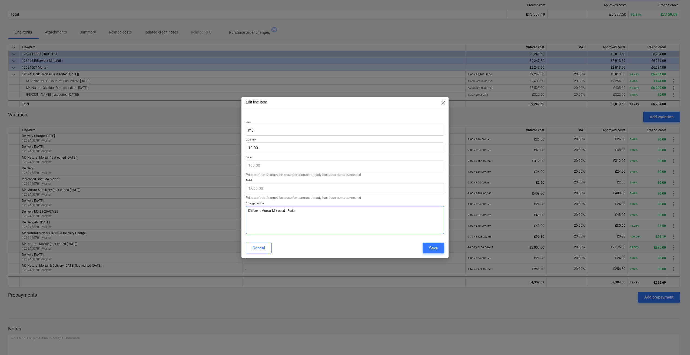
type textarea "x"
type textarea "Different Mortar Mix used - Reduc"
type textarea "x"
type textarea "Different Mortar Mix used - Reduce"
type textarea "x"
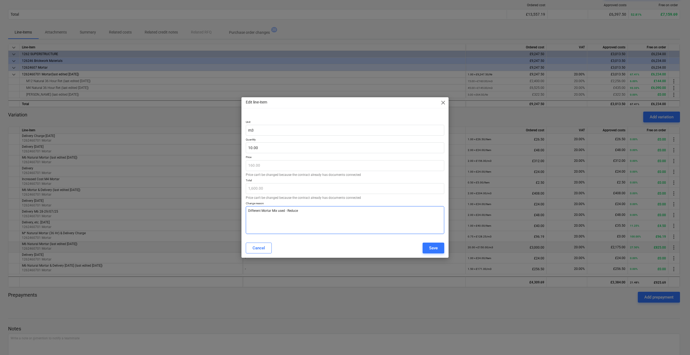
type textarea "Different Mortar Mix used - Reduced"
type textarea "x"
type textarea "Different Mortar Mix used - Reduced"
type textarea "x"
type textarea "Different Mortar Mix used - Reduced b"
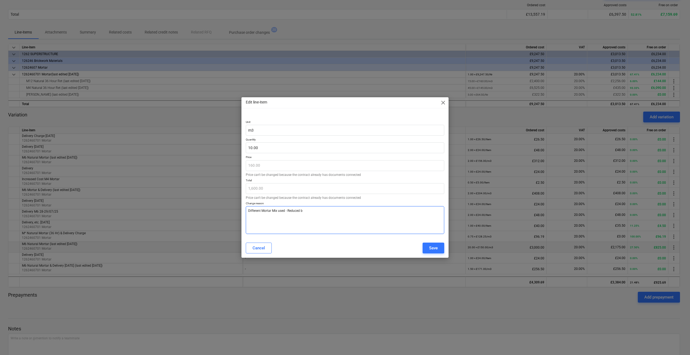
type textarea "x"
type textarea "Different Mortar Mix used - Reduced by"
type textarea "x"
type textarea "Different Mortar Mix used - Reduced by 5"
type textarea "x"
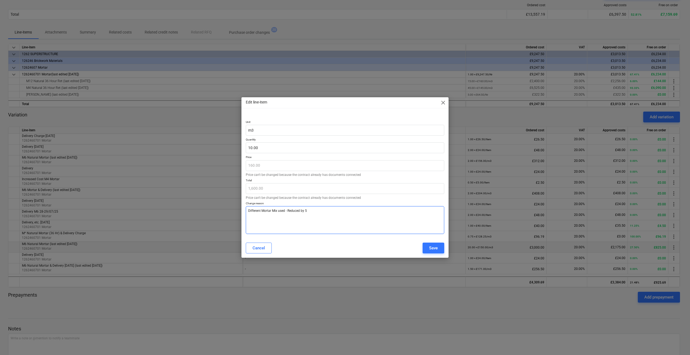
type textarea "Different Mortar Mix used - Reduced by 5"
type textarea "x"
type textarea "Different Mortar Mix used - Reduced by 5 m"
type textarea "x"
type textarea "Different Mortar Mix used - Reduced by 5 m3"
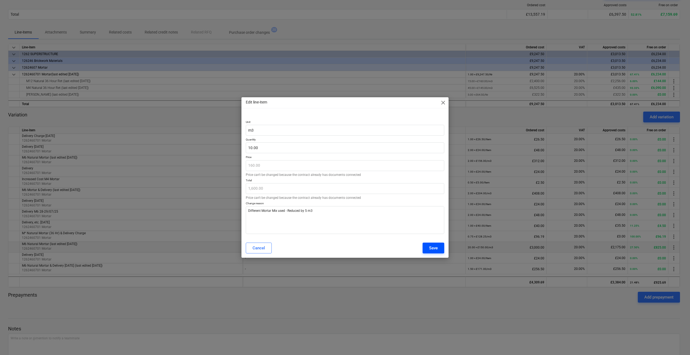
click at [430, 250] on div "Save" at bounding box center [433, 248] width 9 height 7
type textarea "x"
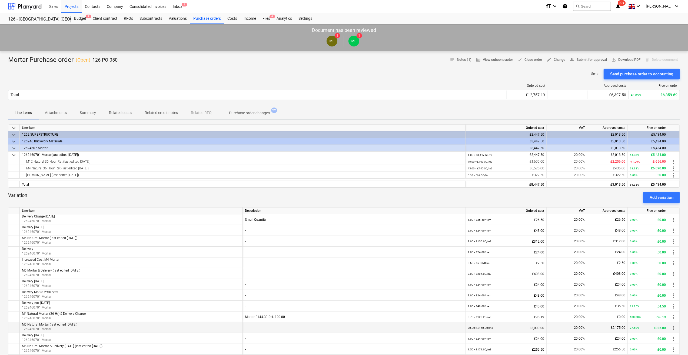
scroll to position [0, 0]
click at [262, 19] on div "Files 4" at bounding box center [266, 19] width 14 height 11
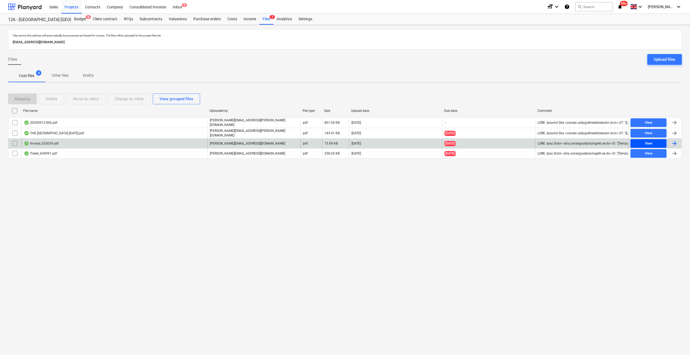
click at [649, 143] on div "View" at bounding box center [649, 144] width 8 height 6
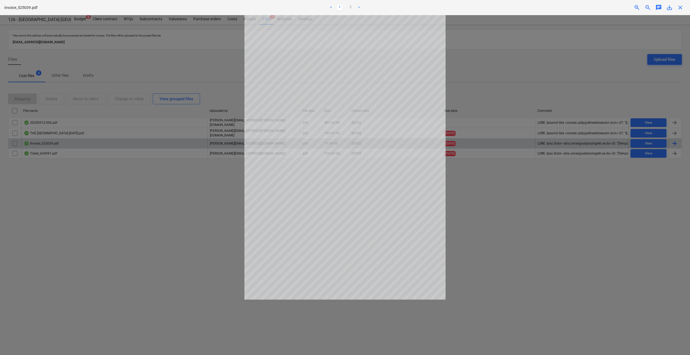
drag, startPoint x: 547, startPoint y: 217, endPoint x: 561, endPoint y: 210, distance: 15.5
click at [548, 216] on div at bounding box center [345, 185] width 690 height 340
click at [680, 9] on span "close" at bounding box center [680, 7] width 6 height 6
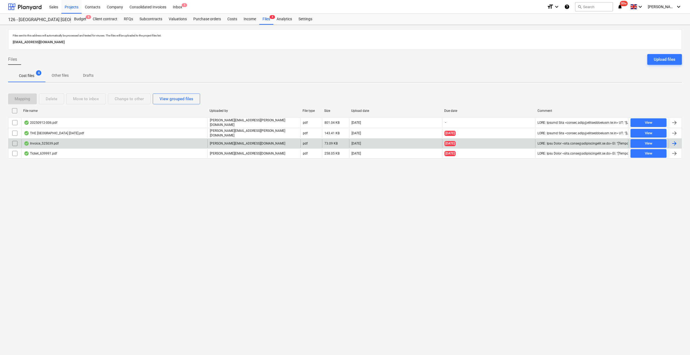
click at [674, 141] on div at bounding box center [674, 143] width 6 height 6
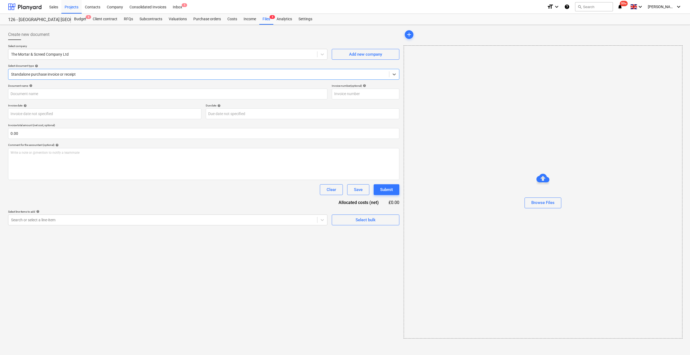
type input "525039"
type input "[DATE]"
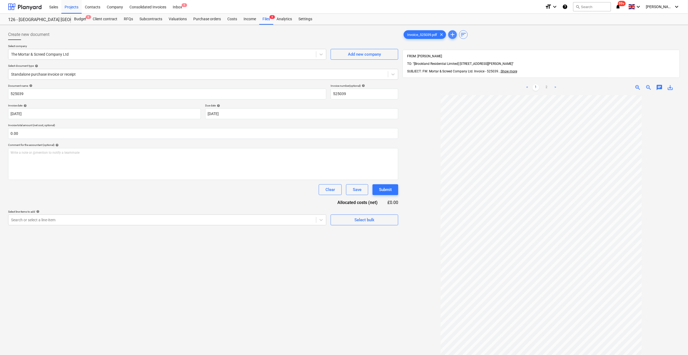
click at [452, 33] on span "add" at bounding box center [452, 34] width 6 height 6
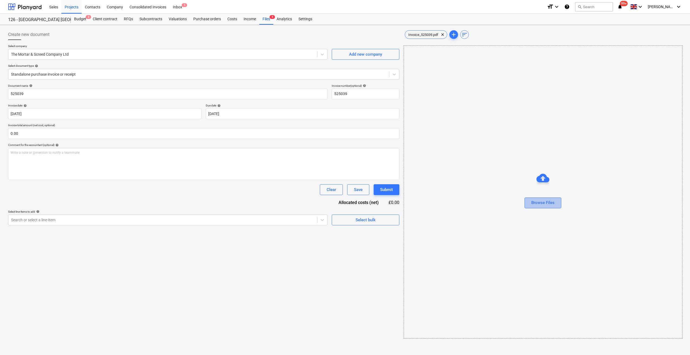
click at [543, 203] on div "Browse Files" at bounding box center [542, 202] width 23 height 7
click at [434, 36] on span "Invoice_525039.pdf" at bounding box center [423, 35] width 36 height 4
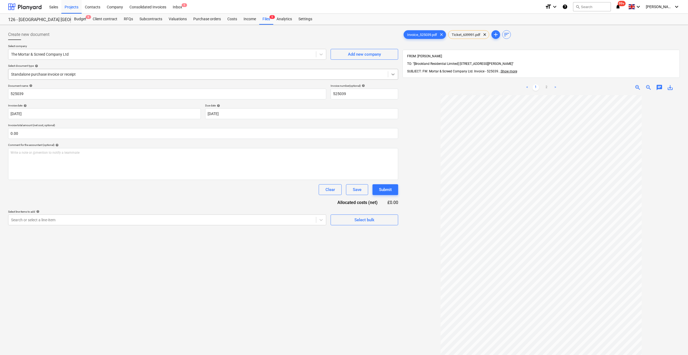
click at [396, 75] on div at bounding box center [393, 74] width 10 height 10
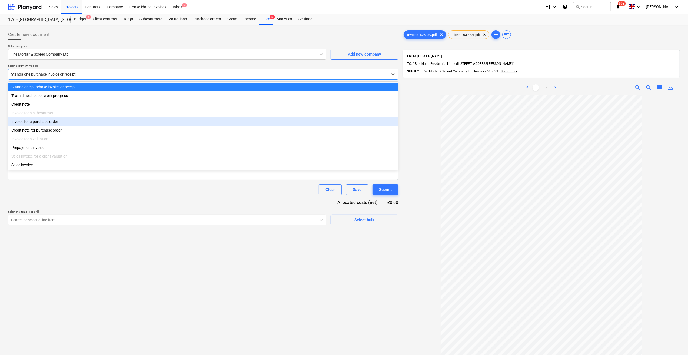
click at [55, 121] on div "Invoice for a purchase order" at bounding box center [203, 121] width 390 height 9
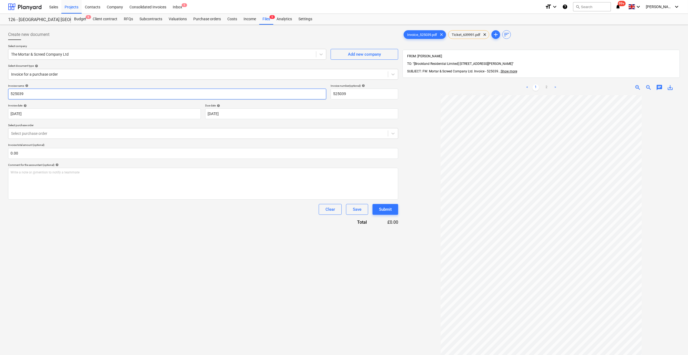
click at [10, 94] on input "525039" at bounding box center [167, 94] width 318 height 11
type input "Mortar - 525039"
click at [237, 113] on body "Sales Projects Contacts Company Consolidated Invoices Inbox 5 format_size keybo…" at bounding box center [344, 177] width 688 height 355
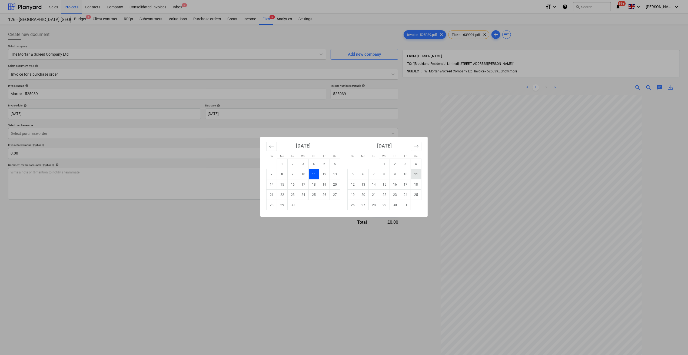
click at [414, 173] on td "11" at bounding box center [416, 174] width 11 height 10
type input "[DATE]"
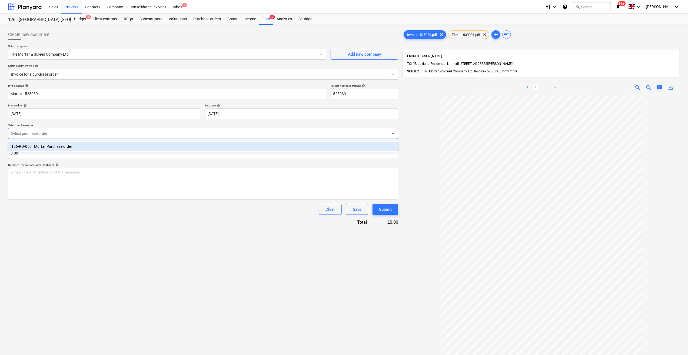
click at [46, 132] on div at bounding box center [198, 133] width 374 height 5
click at [45, 146] on div "126-PO-050 | Mortar Purchase order" at bounding box center [203, 146] width 390 height 9
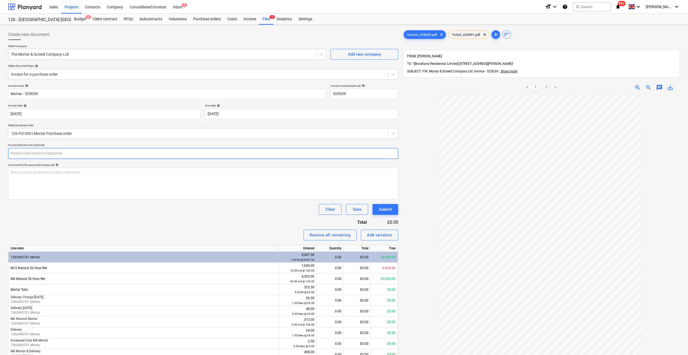
click at [36, 152] on input "text" at bounding box center [203, 153] width 390 height 11
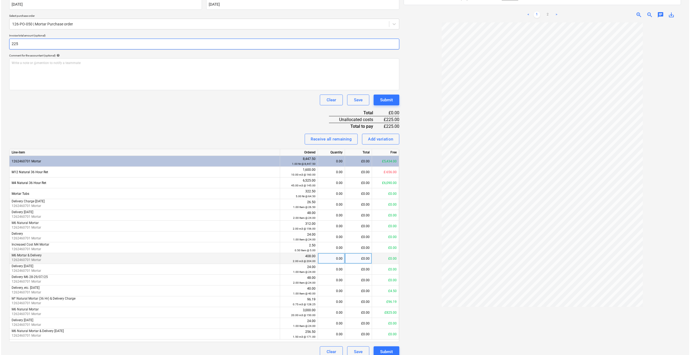
scroll to position [116, 0]
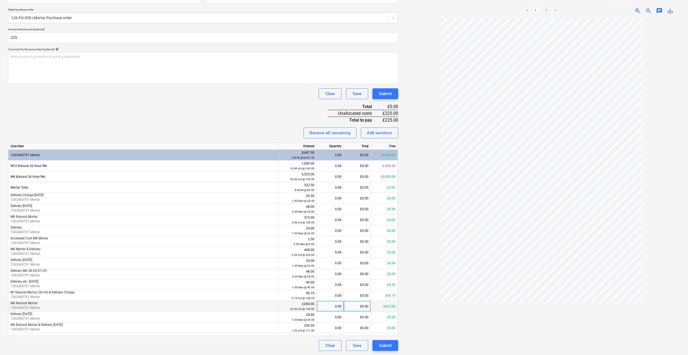
type input "225.00"
click at [330, 306] on div "0.00" at bounding box center [330, 306] width 22 height 11
type input "1.5"
click at [407, 309] on div at bounding box center [540, 188] width 277 height 340
click at [388, 347] on div "Submit" at bounding box center [385, 345] width 13 height 7
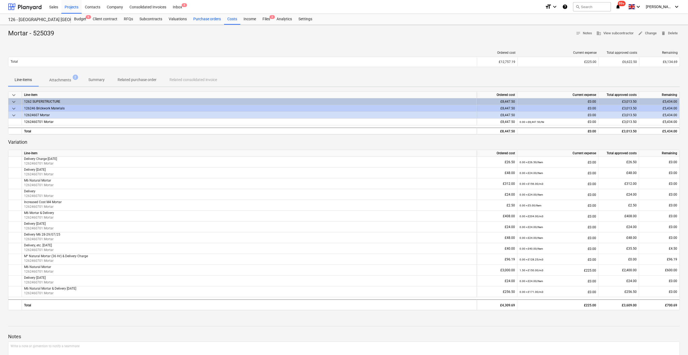
click at [209, 21] on div "Purchase orders" at bounding box center [207, 19] width 34 height 11
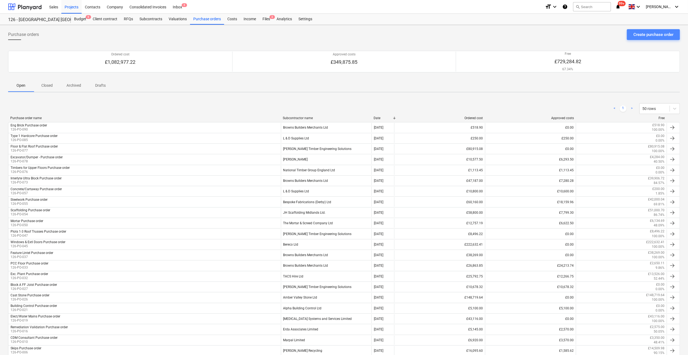
click at [652, 36] on div "Create purchase order" at bounding box center [653, 34] width 40 height 7
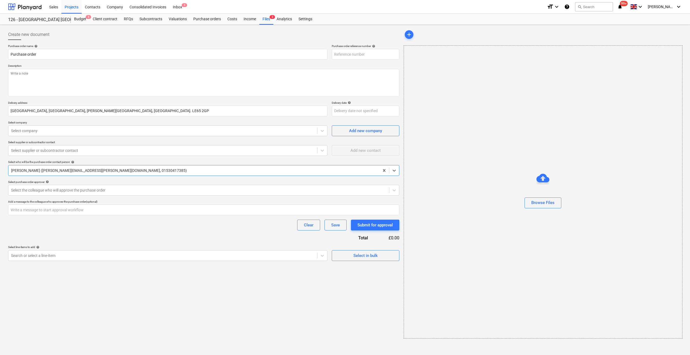
type textarea "x"
type input "126-PO-091"
type textarea "x"
drag, startPoint x: 10, startPoint y: 54, endPoint x: 11, endPoint y: 66, distance: 11.7
click at [10, 54] on input "Purchase order" at bounding box center [167, 54] width 319 height 11
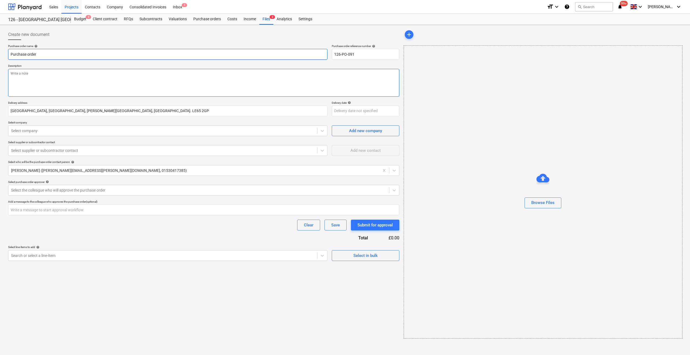
type input "PPurchase order"
type textarea "x"
type input "PlPurchase order"
type textarea "x"
type input "PloPurchase order"
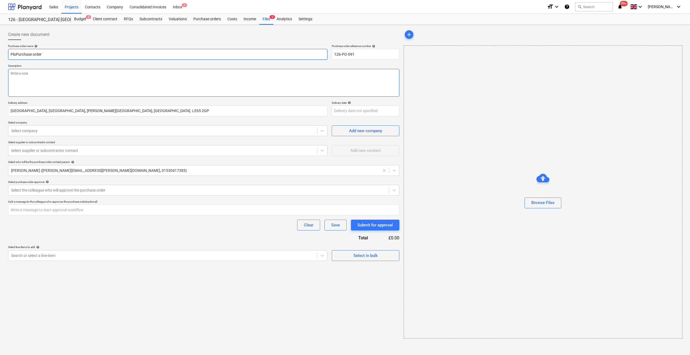
type textarea "x"
type input "PlotPurchase order"
type textarea "x"
type input "Plot Purchase order"
type textarea "x"
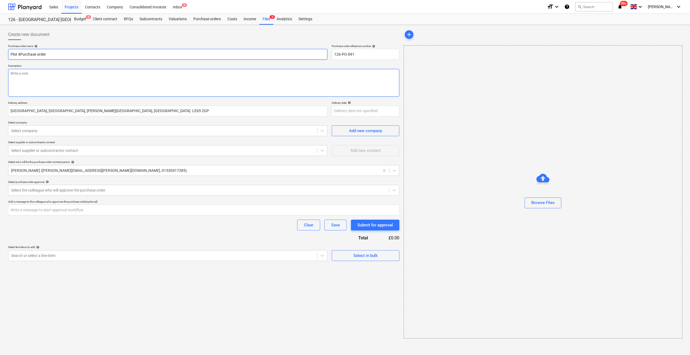
type input "Plot 4-Purchase order"
type textarea "x"
type input "Plot 4-1Purchase order"
type textarea "x"
type input "Plot 4-10 Purchase order"
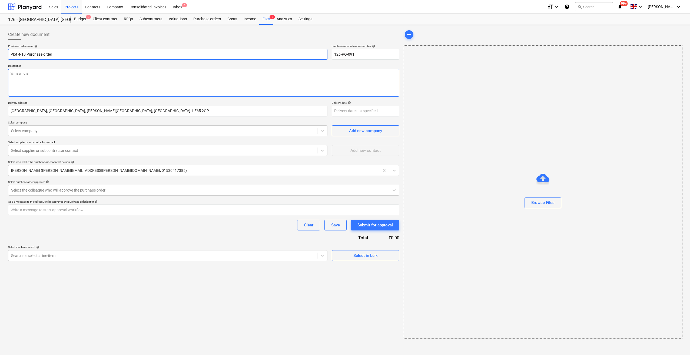
type textarea "x"
type input "Plot 4-10 CPurchase order"
click at [36, 54] on input "Plot 4-10 Conctret Purchase order" at bounding box center [167, 54] width 319 height 11
click at [25, 74] on textarea at bounding box center [203, 83] width 391 height 28
click at [64, 130] on div at bounding box center [162, 130] width 303 height 5
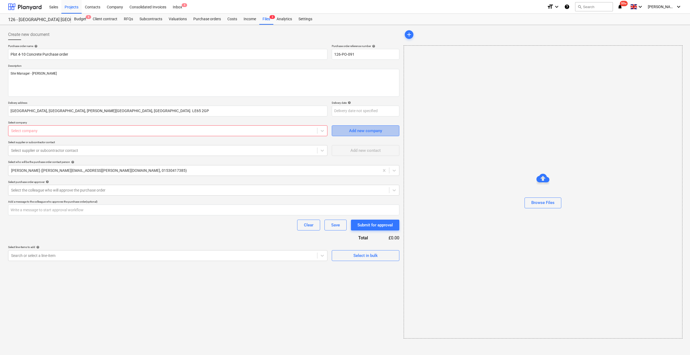
click at [357, 129] on div "Add new company" at bounding box center [365, 130] width 33 height 7
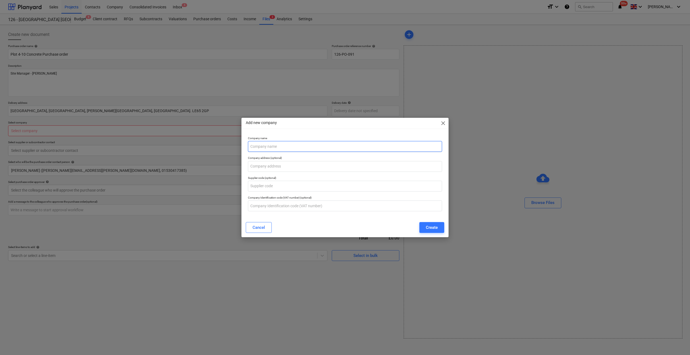
click at [275, 148] on input "text" at bounding box center [345, 146] width 194 height 11
click at [274, 168] on input "text" at bounding box center [345, 166] width 194 height 11
click at [295, 206] on input "text" at bounding box center [345, 206] width 194 height 11
click at [433, 229] on div "Create" at bounding box center [432, 227] width 12 height 7
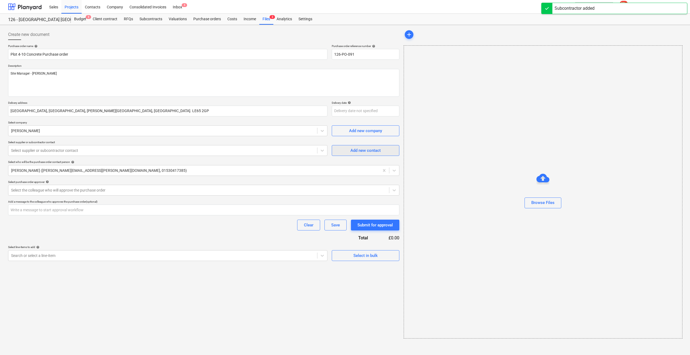
click at [372, 152] on div "Add new contact" at bounding box center [365, 150] width 30 height 7
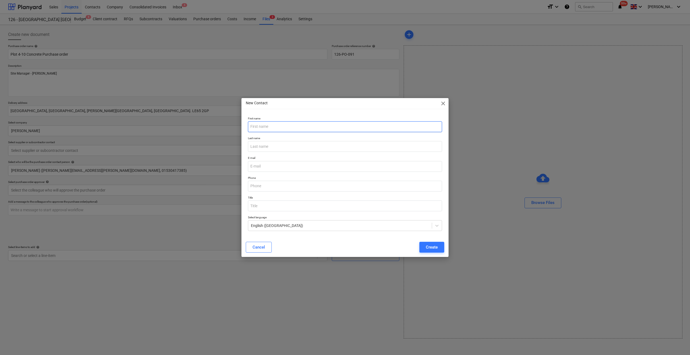
click at [253, 129] on input "text" at bounding box center [345, 126] width 194 height 11
